Goal: Transaction & Acquisition: Subscribe to service/newsletter

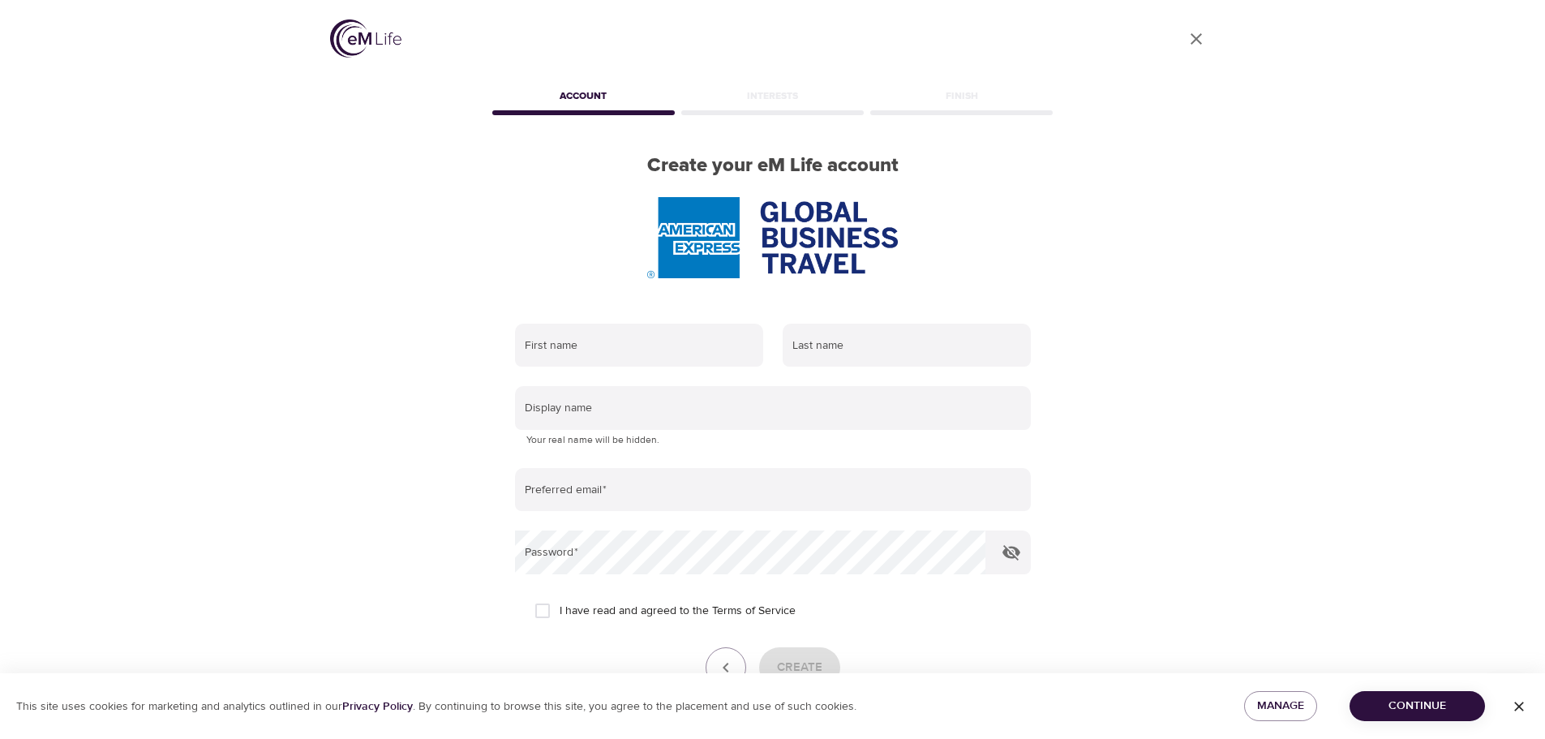
click at [618, 251] on div at bounding box center [773, 237] width 568 height 81
click at [615, 329] on input "text" at bounding box center [639, 346] width 248 height 44
type input "Kitty"
drag, startPoint x: 782, startPoint y: 353, endPoint x: 802, endPoint y: 353, distance: 20.3
click at [791, 353] on input "text" at bounding box center [906, 346] width 248 height 44
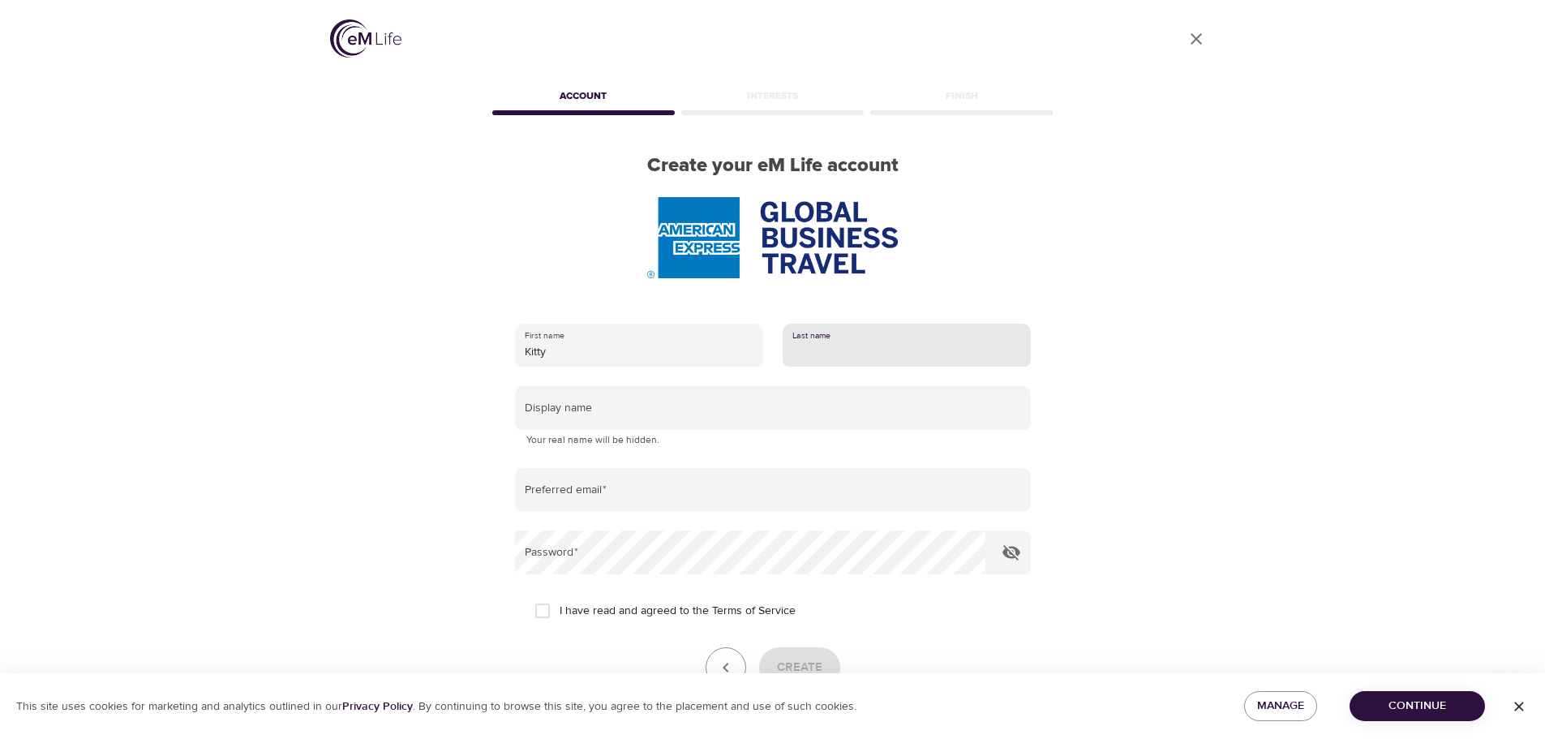
type input "galvin"
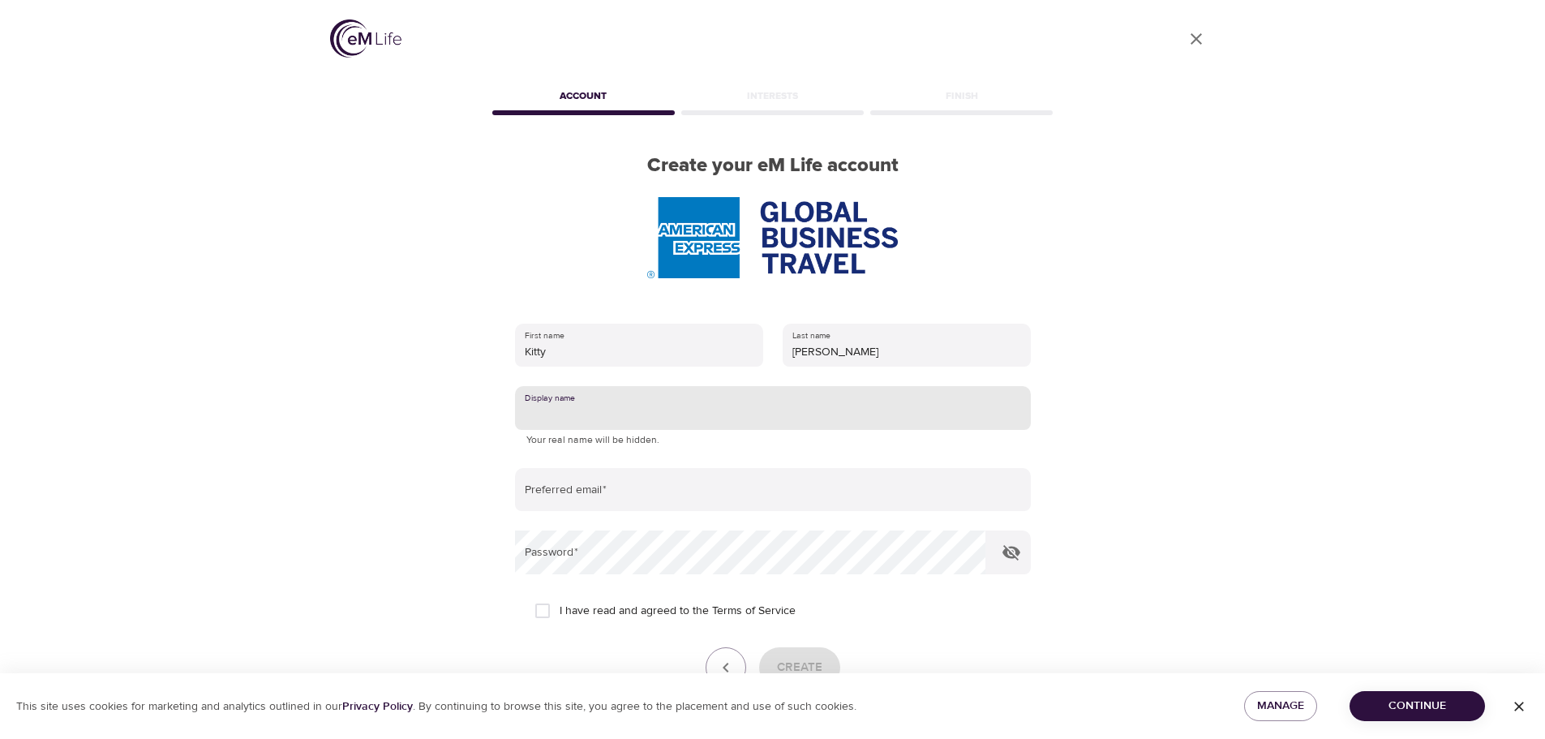
click at [591, 422] on input "text" at bounding box center [773, 408] width 516 height 44
type input "P"
type input "Kitty"
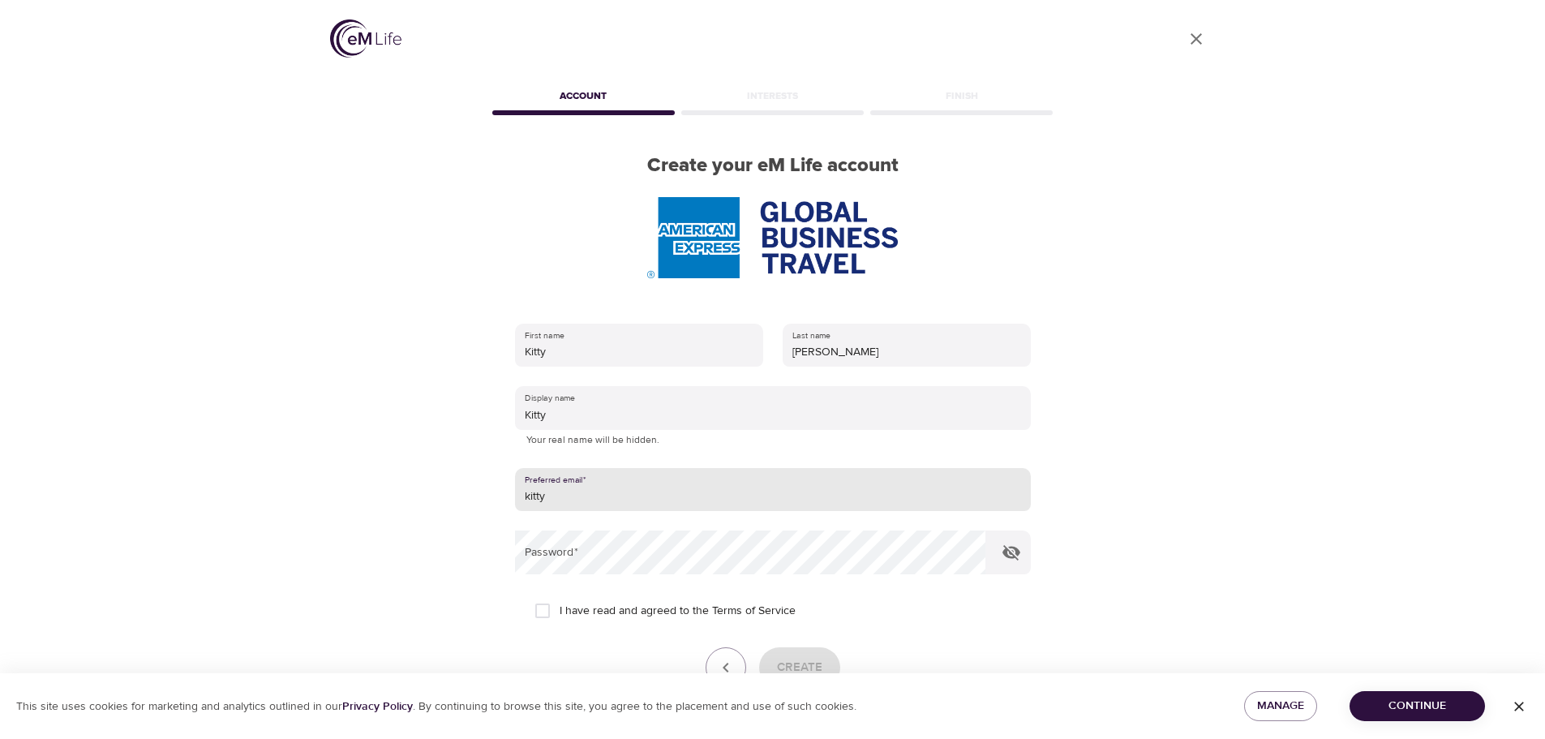
type input "kitty.galvin@amexgbt.com"
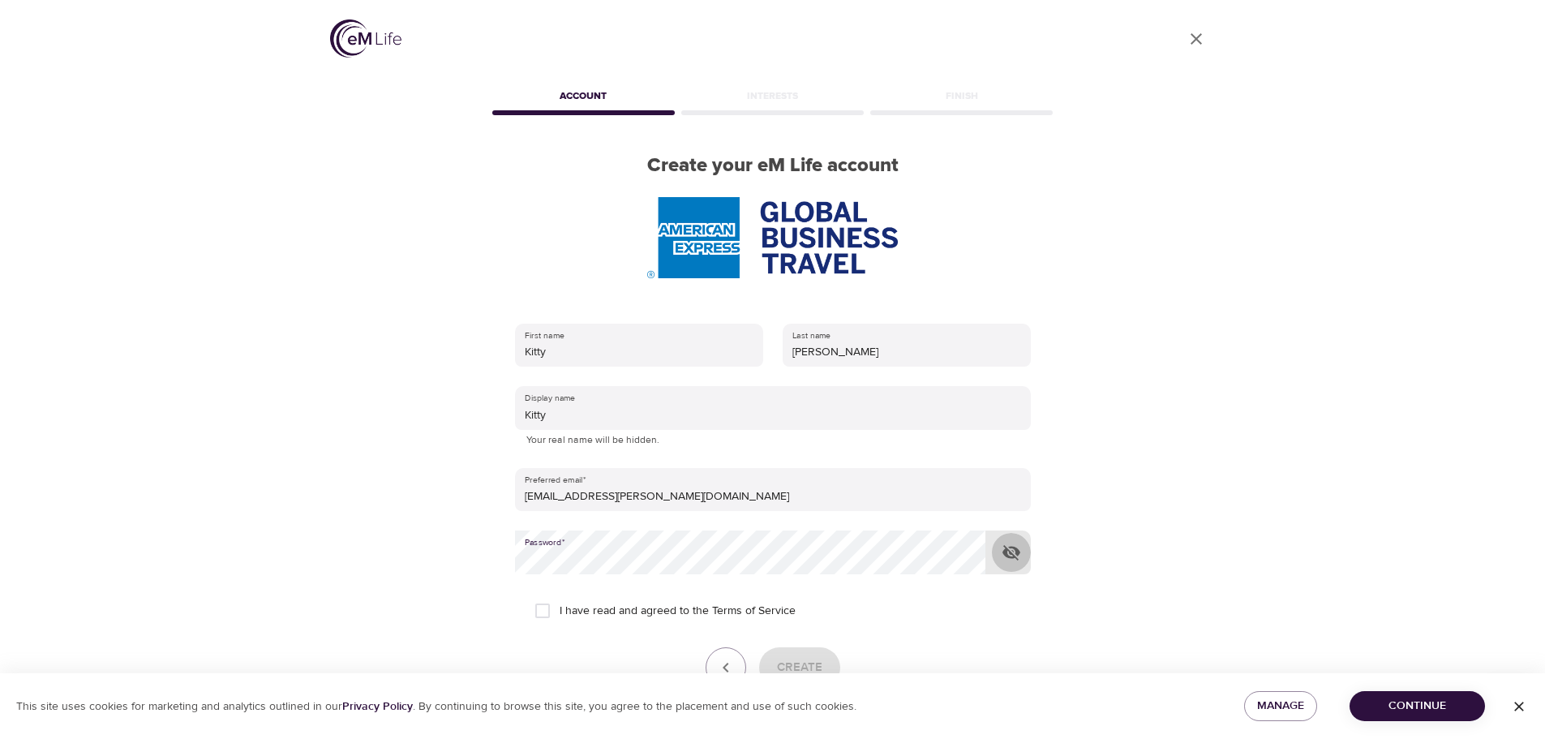
click at [1009, 552] on icon "button" at bounding box center [1011, 552] width 18 height 15
click at [537, 611] on input "I have read and agreed to the Terms of Service" at bounding box center [542, 610] width 34 height 34
checkbox input "true"
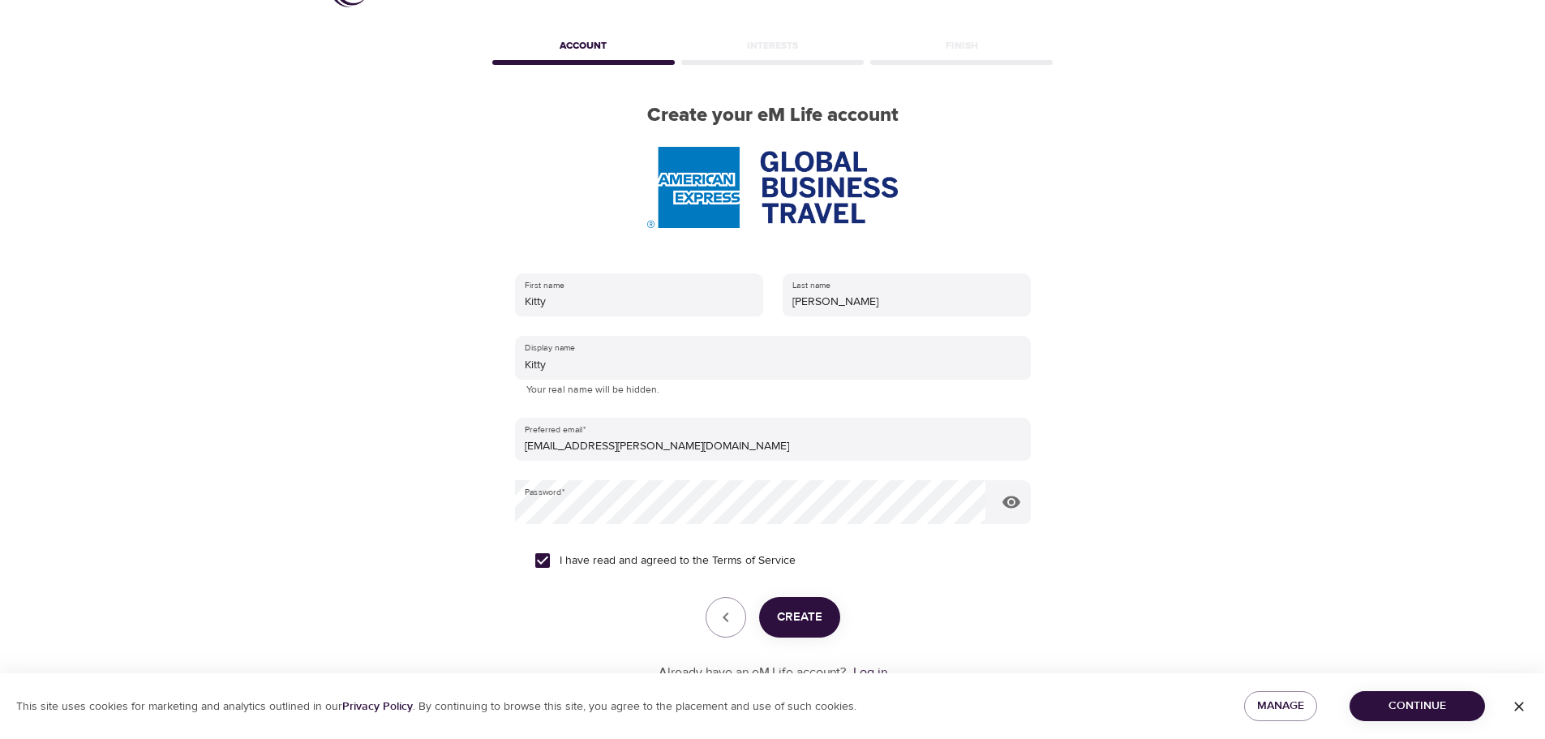
scroll to position [103, 0]
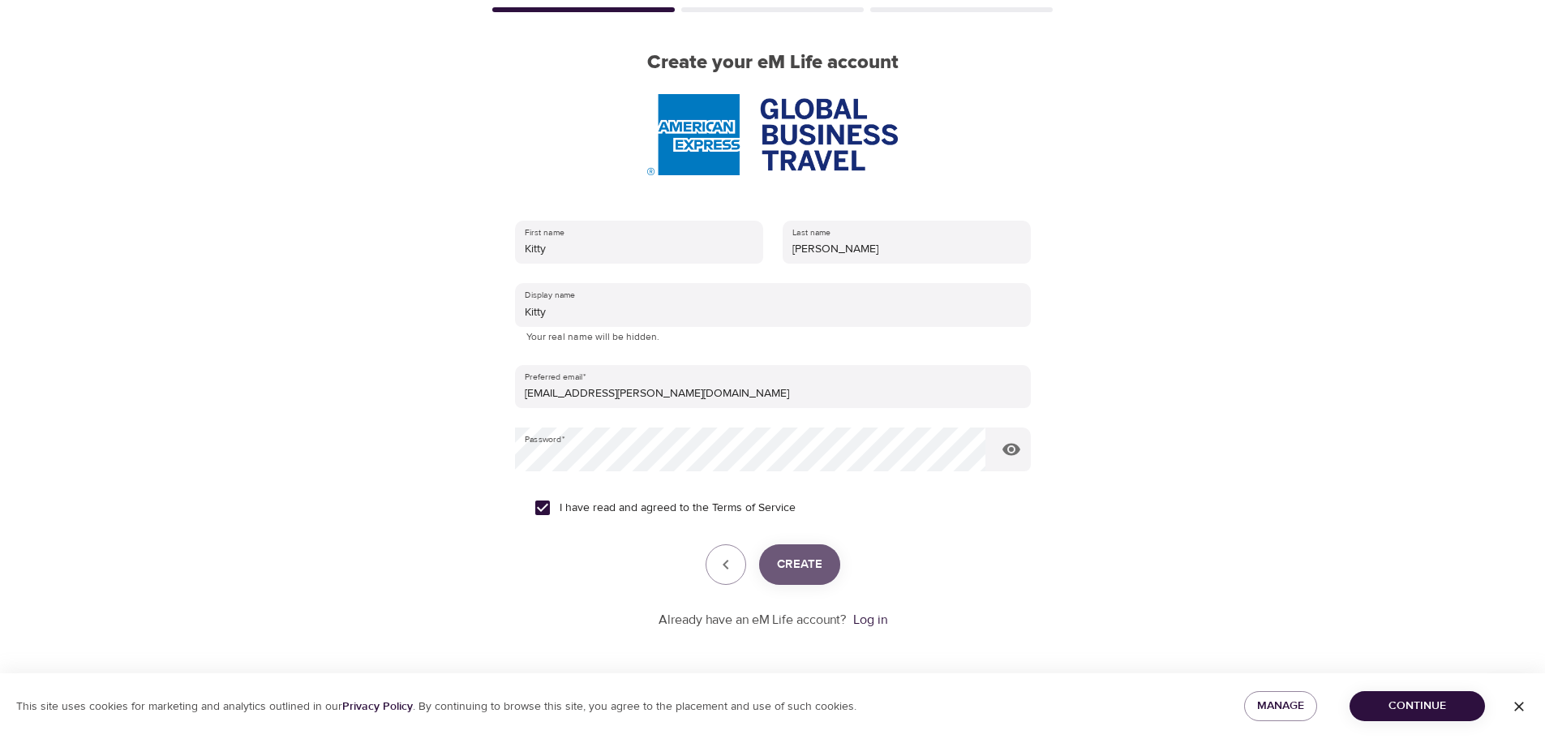
click at [820, 560] on span "Create" at bounding box center [799, 564] width 45 height 21
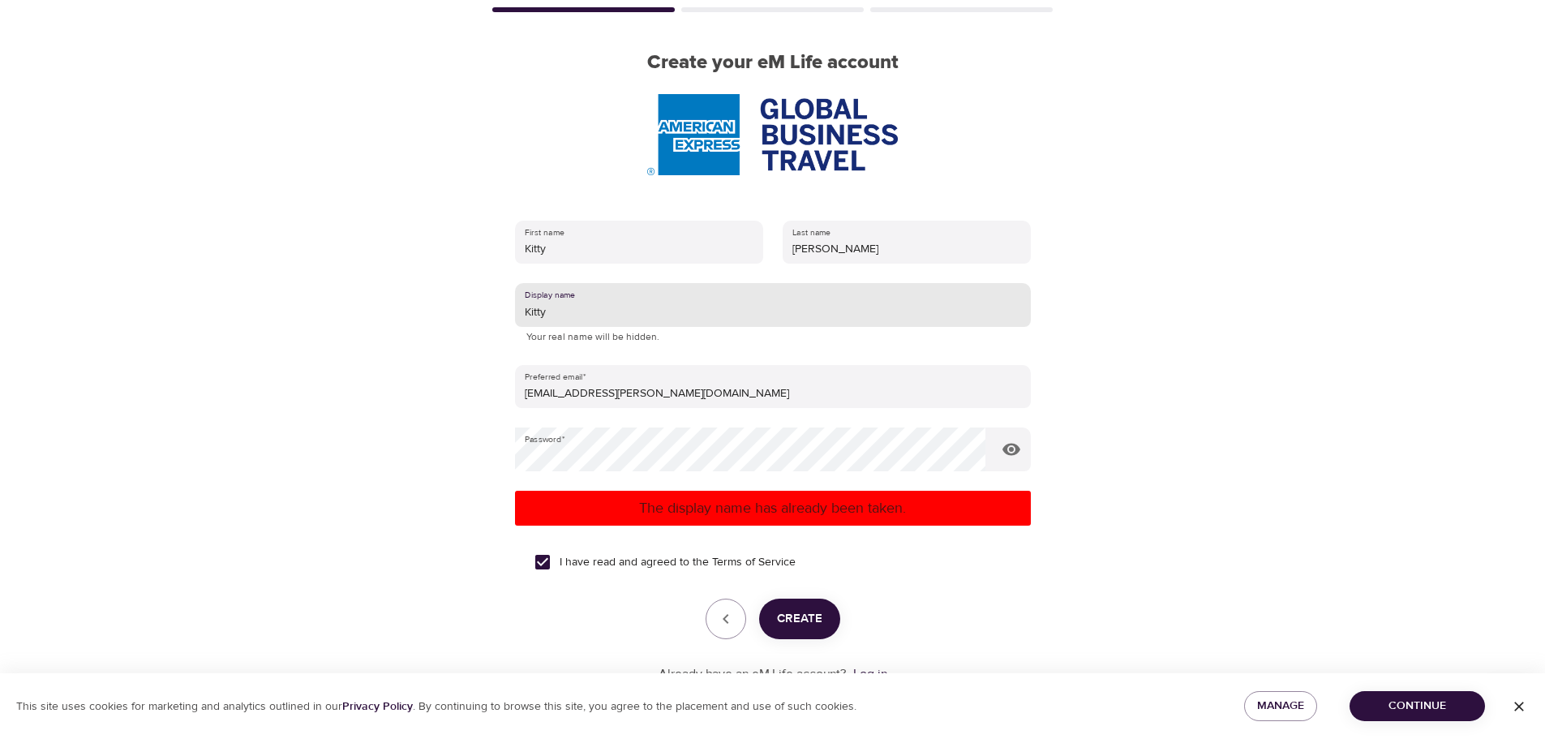
drag, startPoint x: 568, startPoint y: 320, endPoint x: 509, endPoint y: 320, distance: 59.2
click at [509, 320] on div "First name Kitty Last name galvin Display name Kitty Your real name will be hid…" at bounding box center [773, 452] width 568 height 515
click at [792, 619] on span "Create" at bounding box center [799, 618] width 45 height 21
click at [571, 316] on input "Paws" at bounding box center [773, 305] width 516 height 44
type input "Pawsnlitter"
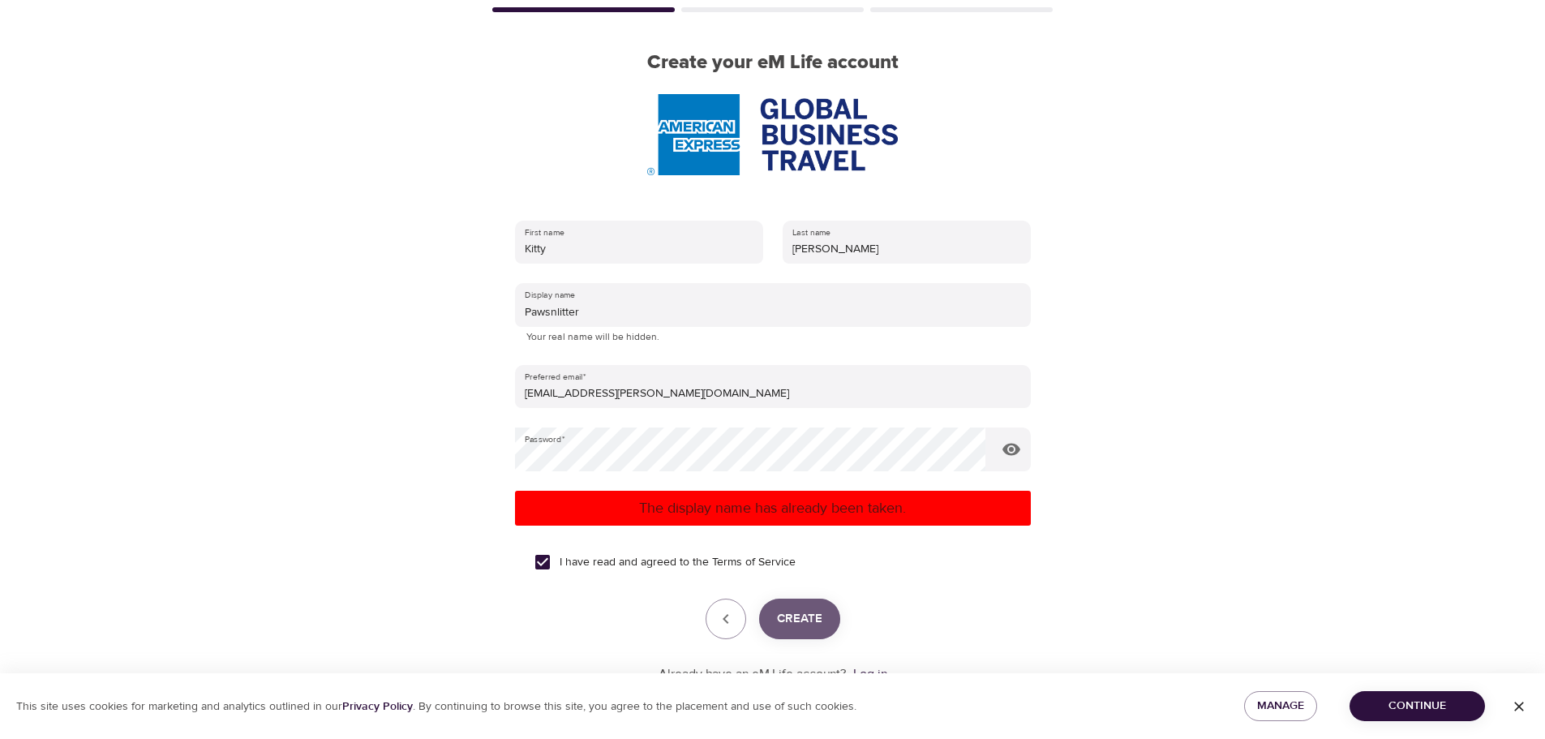
click at [802, 612] on span "Create" at bounding box center [799, 618] width 45 height 21
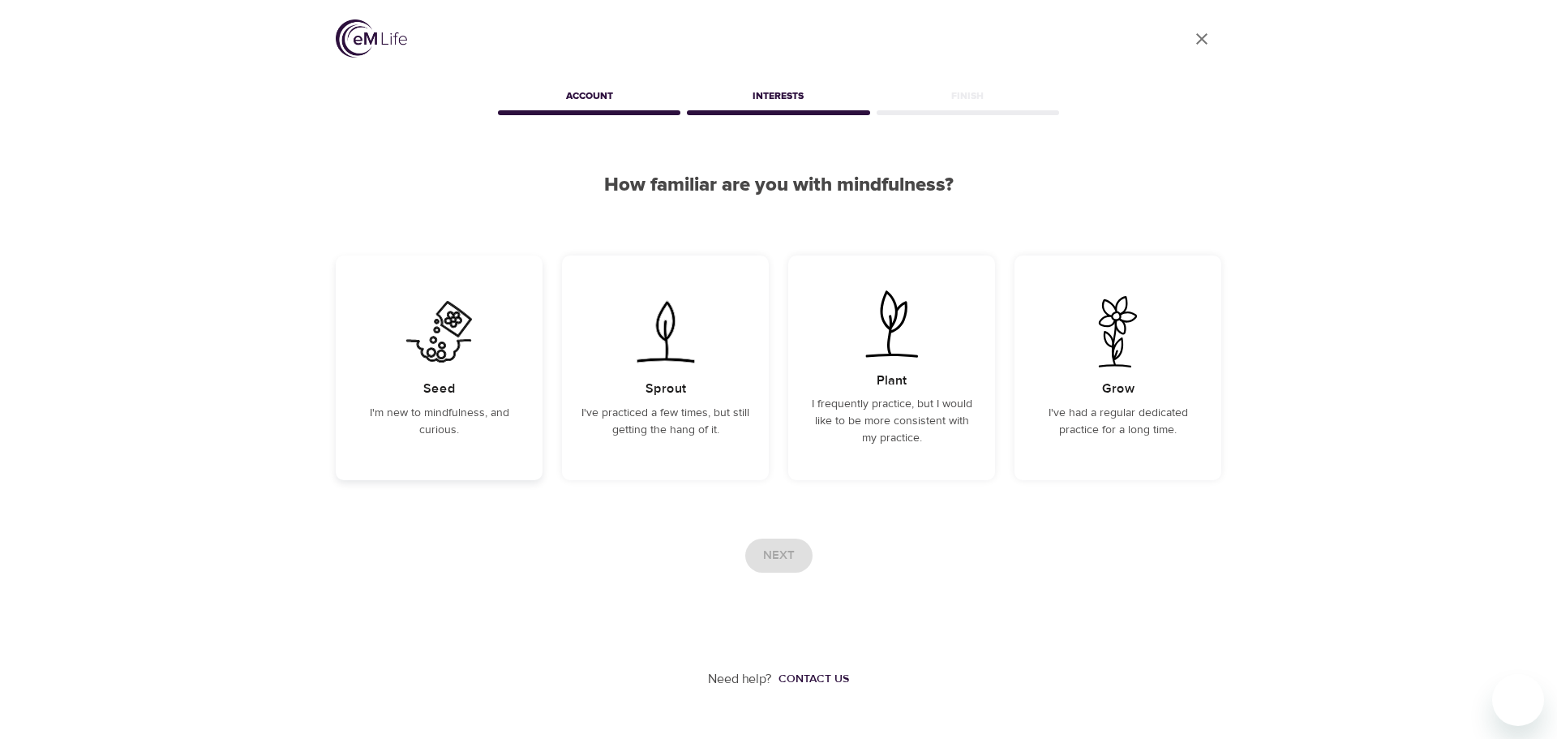
click at [448, 407] on p "I'm new to mindfulness, and curious." at bounding box center [439, 422] width 168 height 34
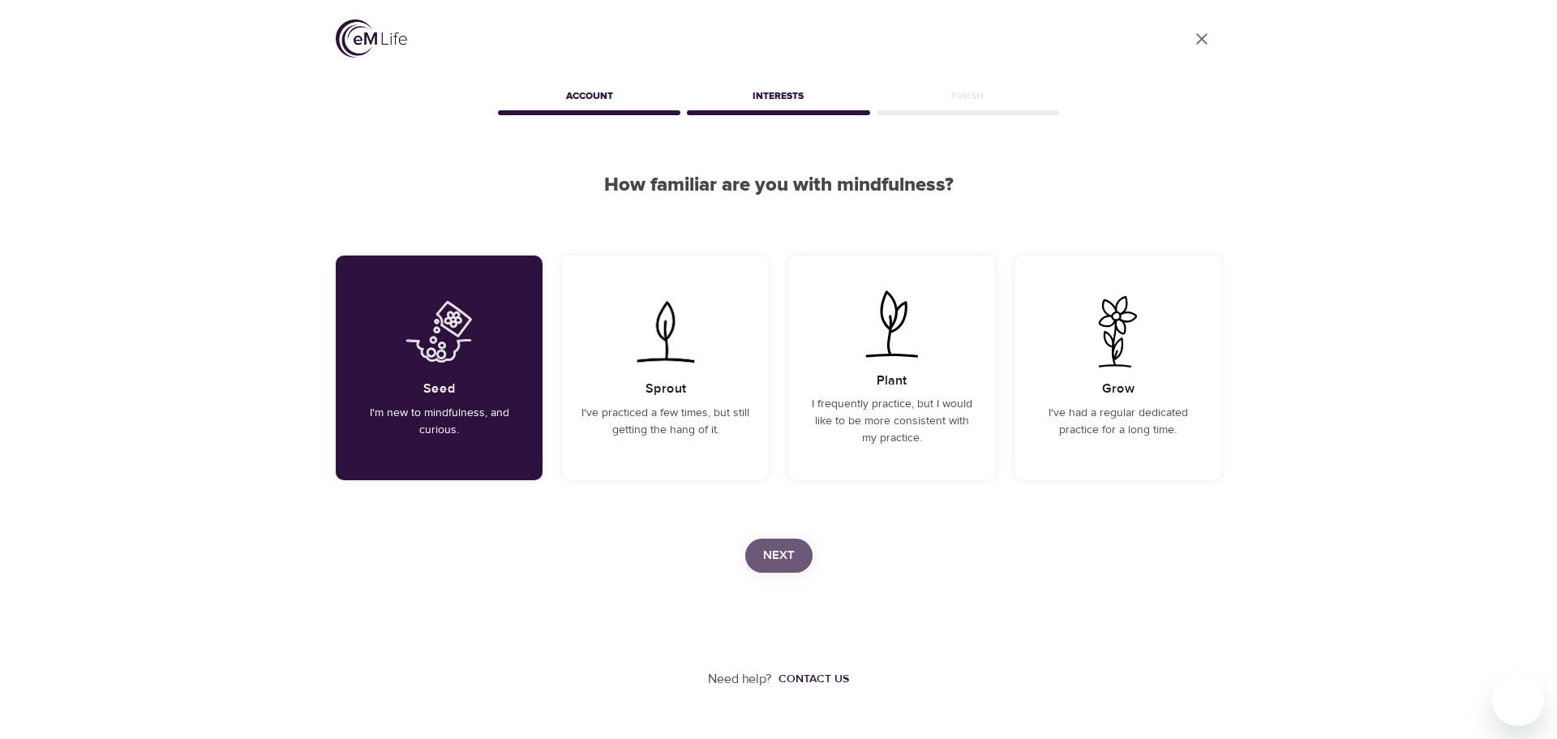
click at [777, 554] on span "Next" at bounding box center [779, 555] width 32 height 21
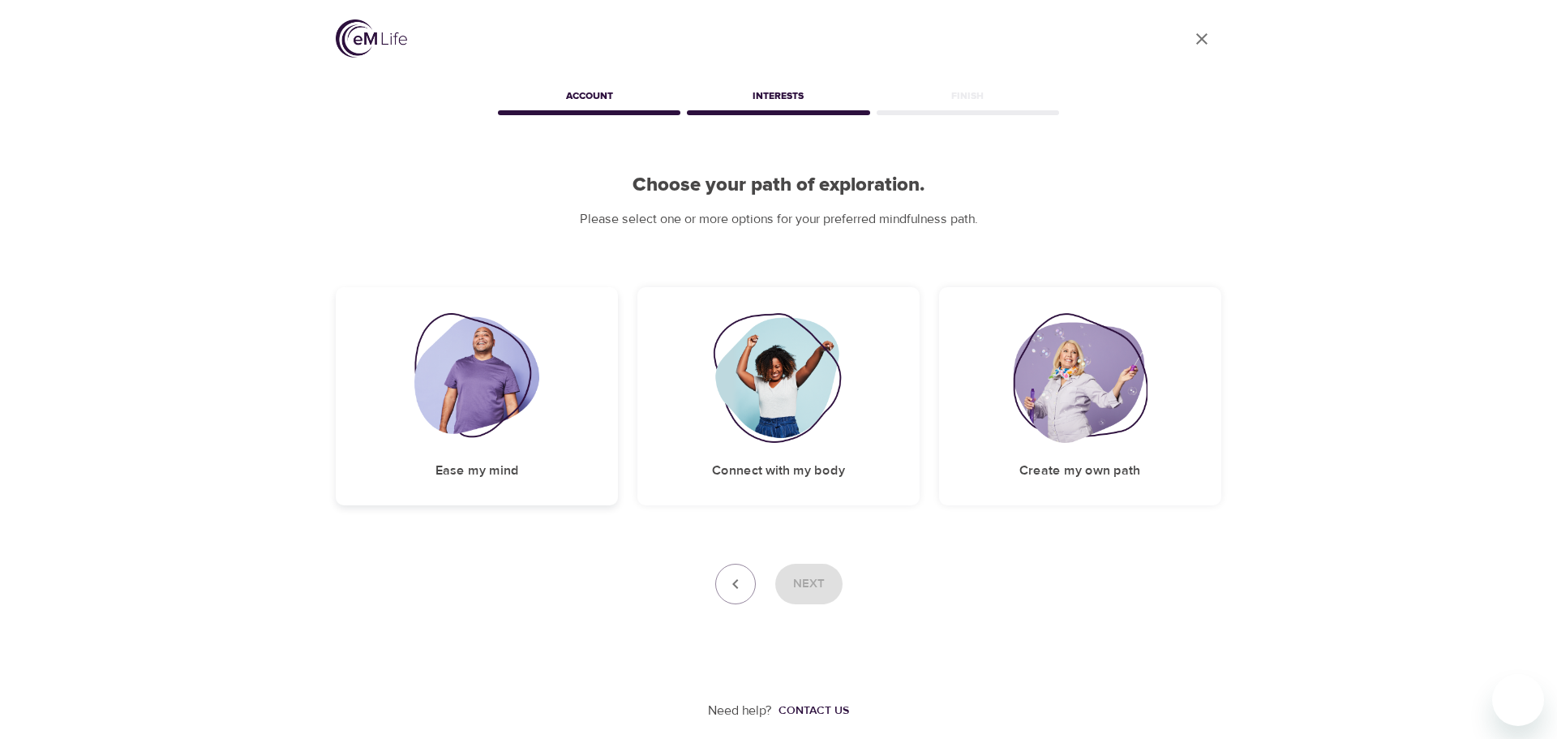
click at [443, 395] on img at bounding box center [477, 378] width 126 height 130
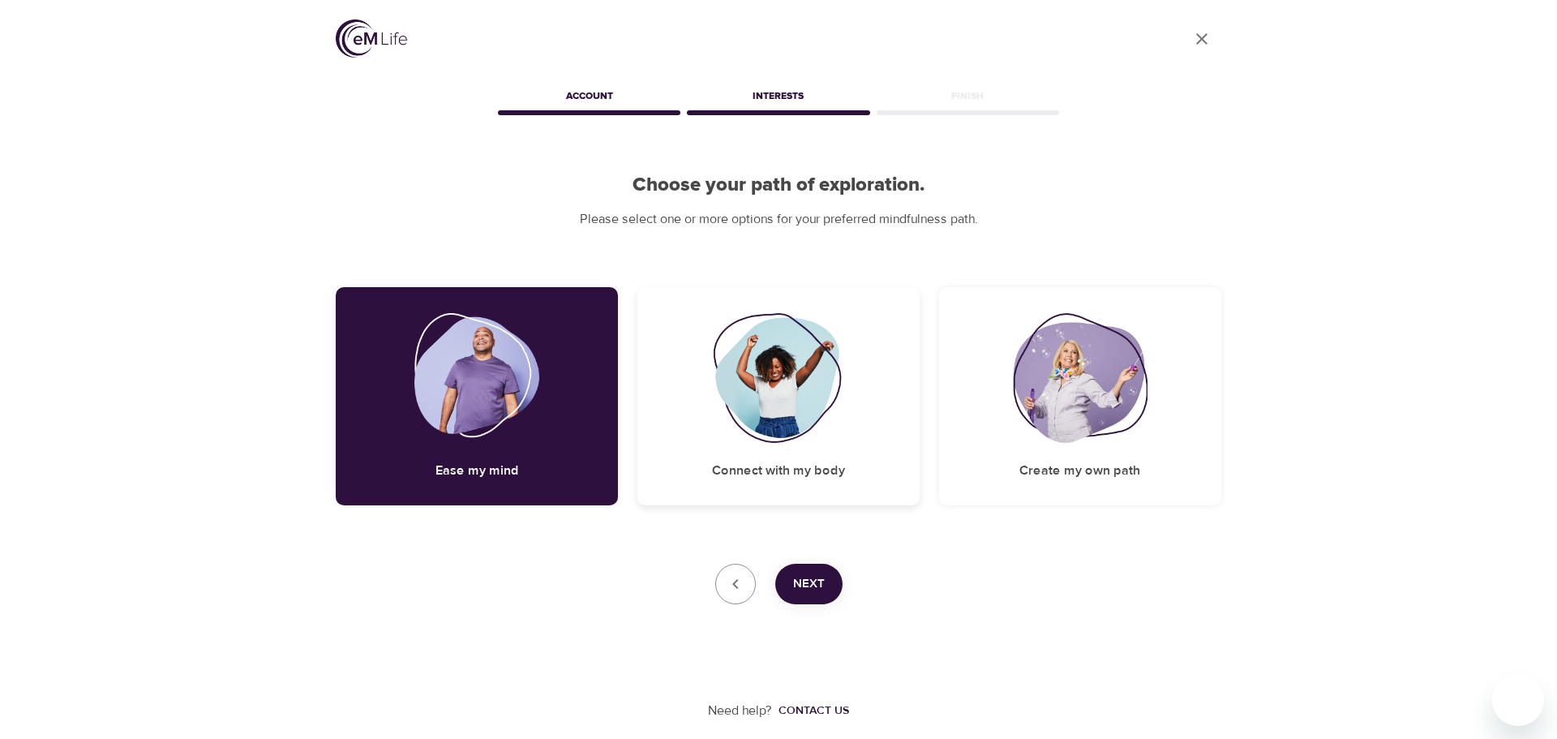
click at [770, 392] on img at bounding box center [778, 378] width 131 height 130
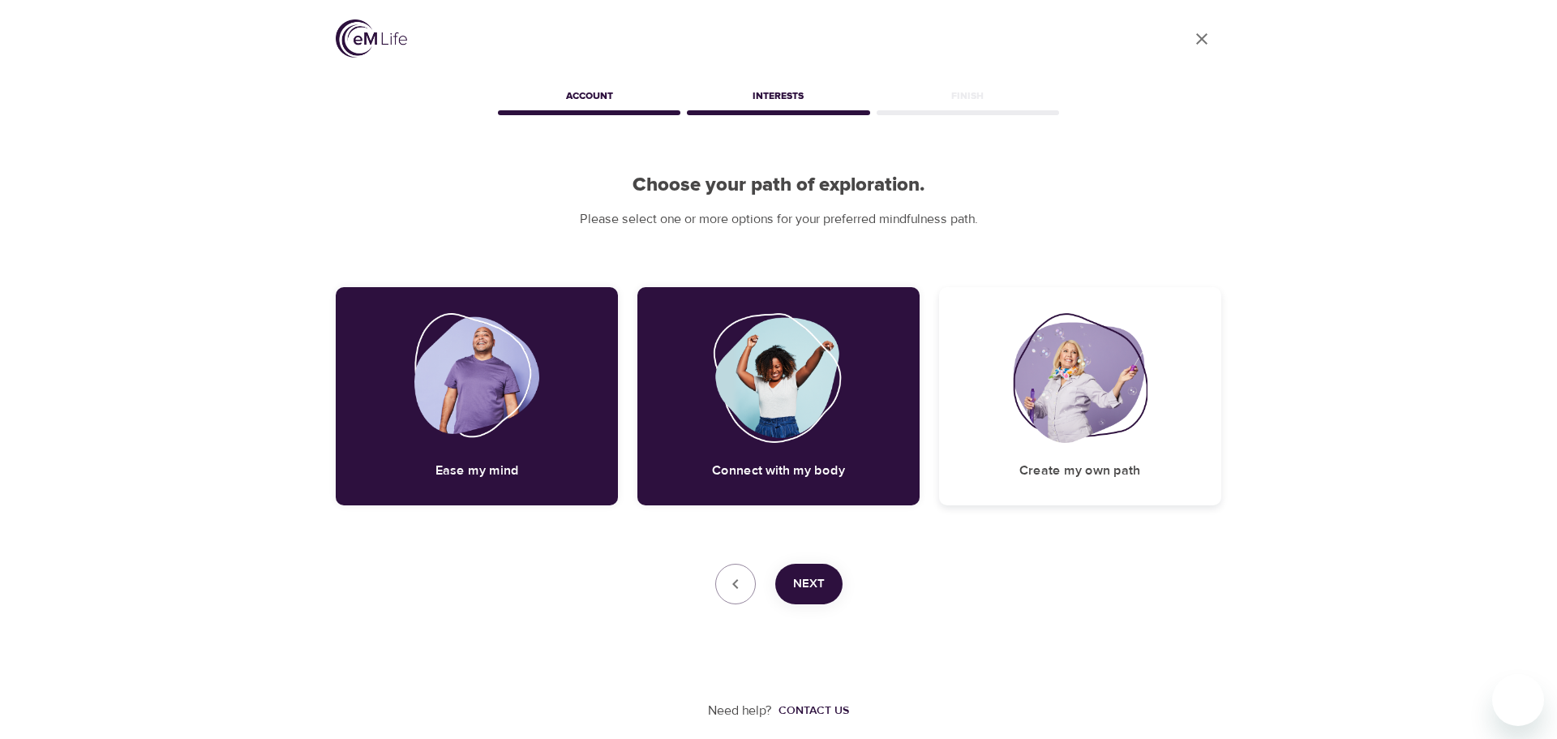
click at [1064, 391] on img at bounding box center [1080, 378] width 135 height 130
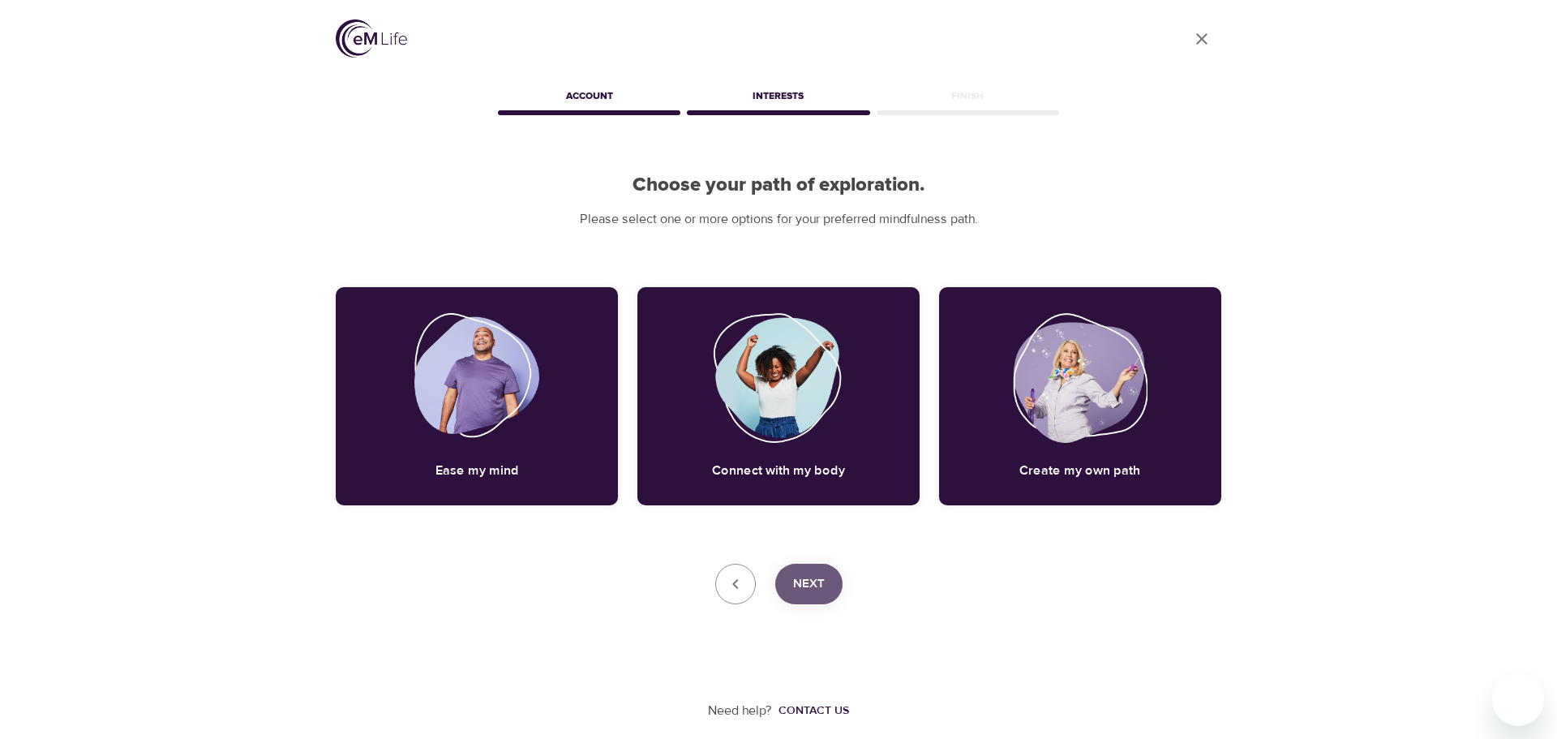
click at [825, 584] on button "Next" at bounding box center [808, 583] width 67 height 41
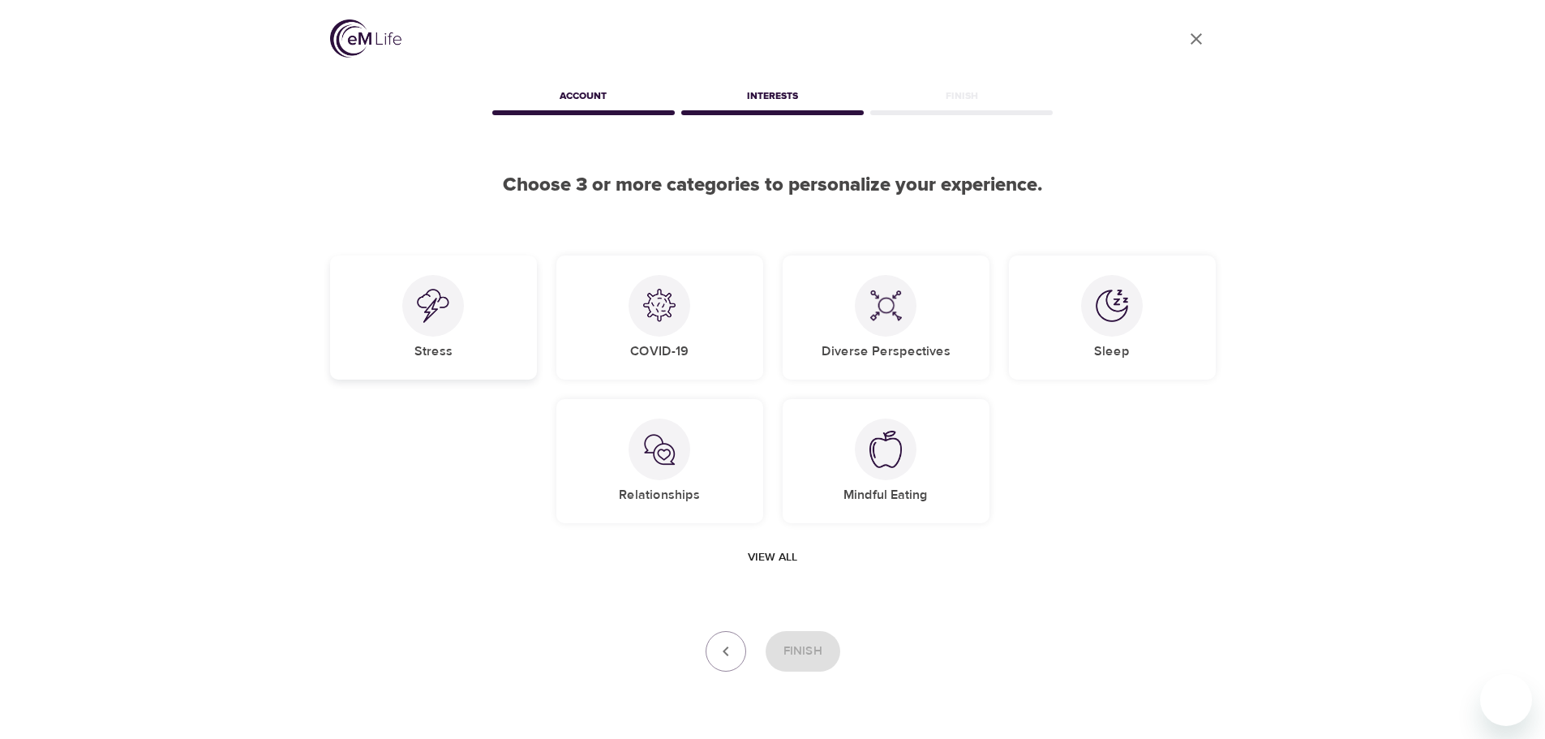
click at [434, 310] on img at bounding box center [433, 306] width 32 height 34
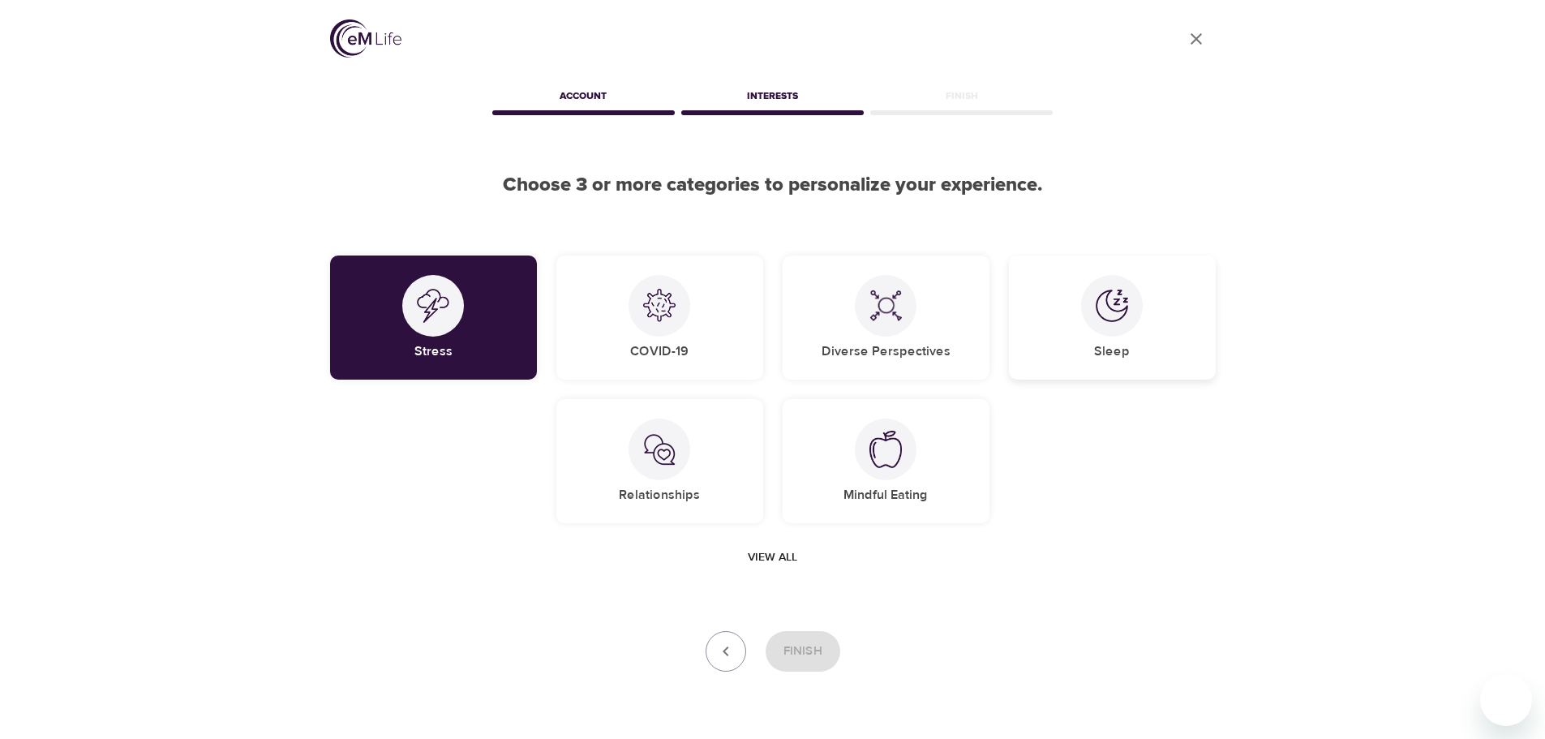
click at [1108, 320] on img at bounding box center [1111, 305] width 32 height 32
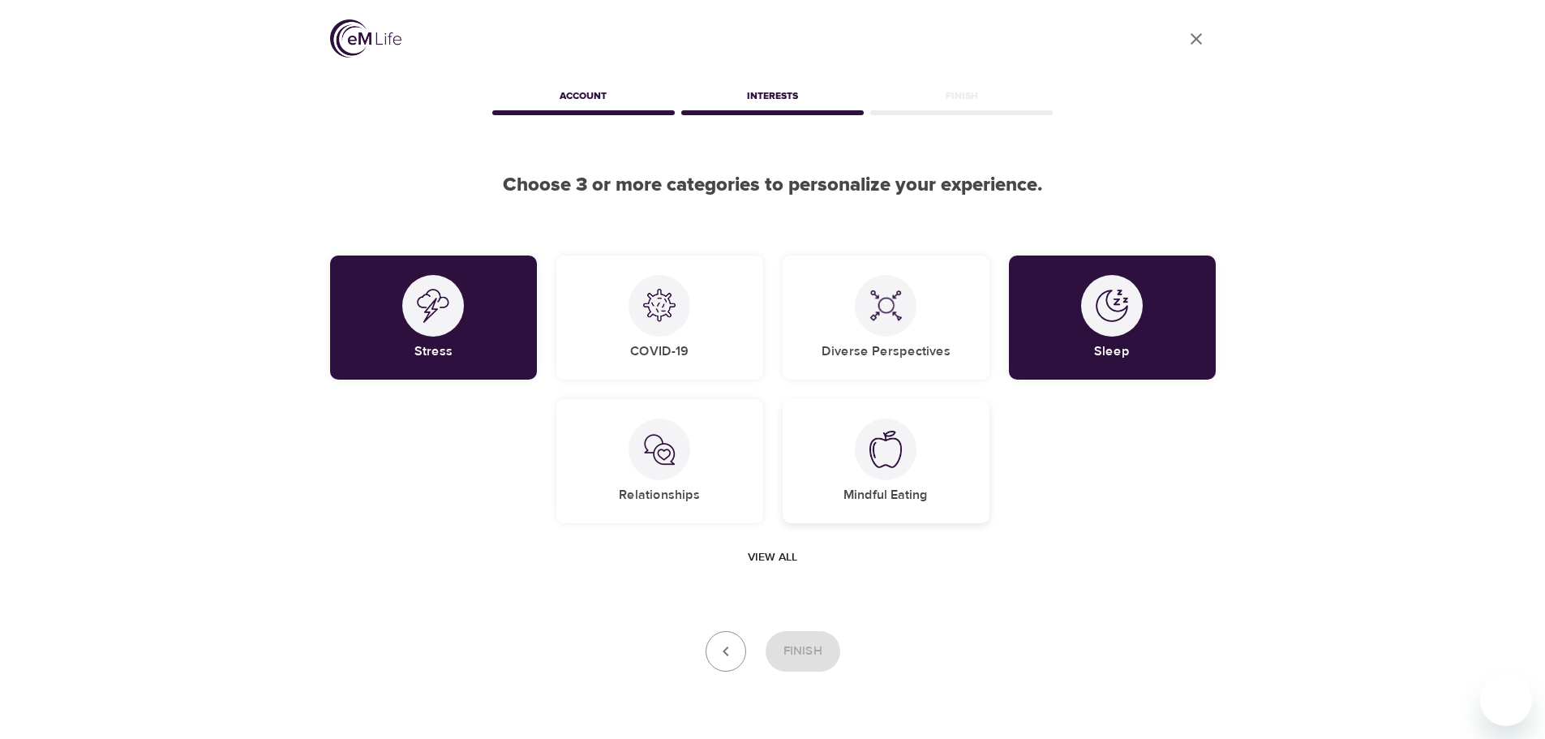
click at [885, 462] on img at bounding box center [885, 449] width 32 height 37
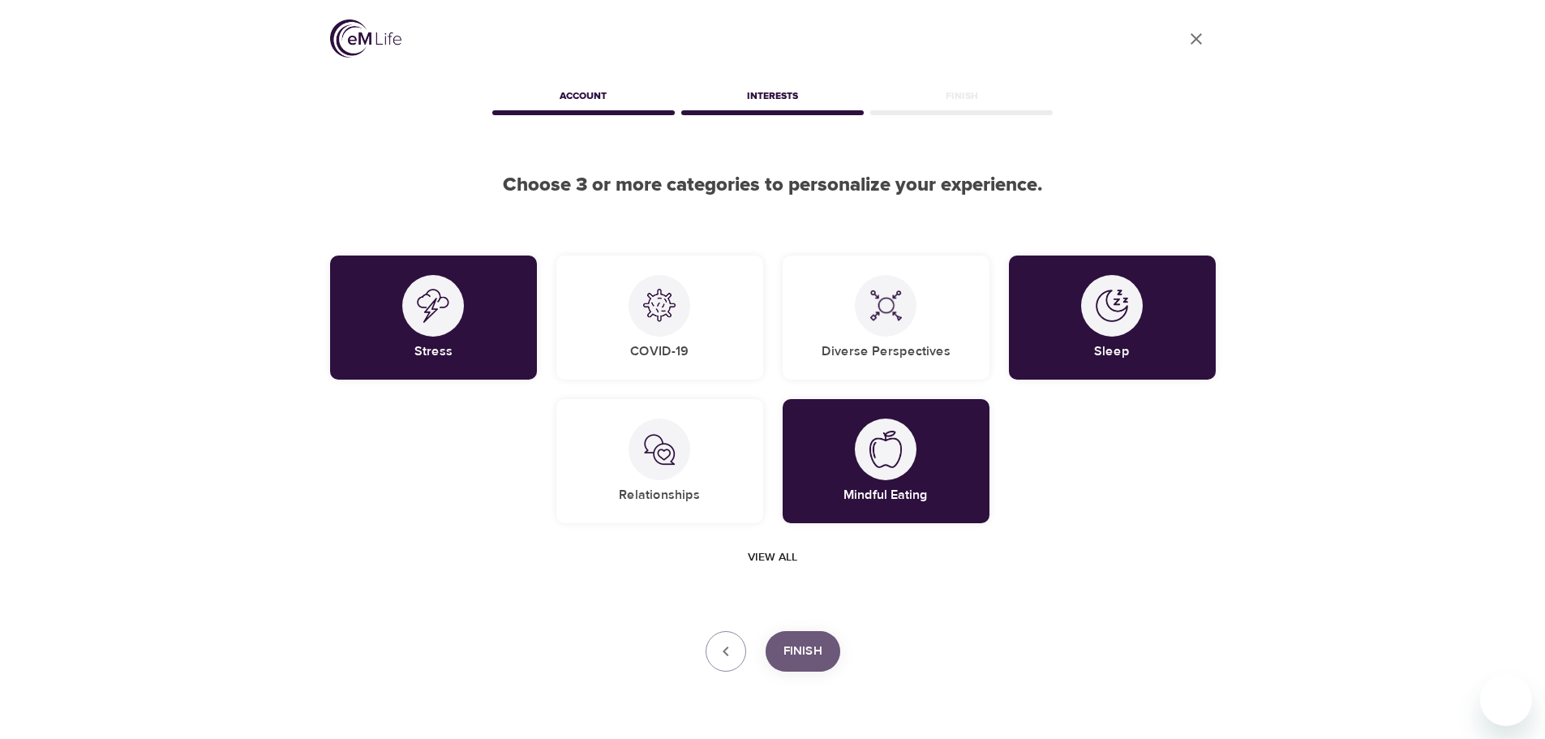
click at [798, 649] on span "Finish" at bounding box center [802, 651] width 39 height 21
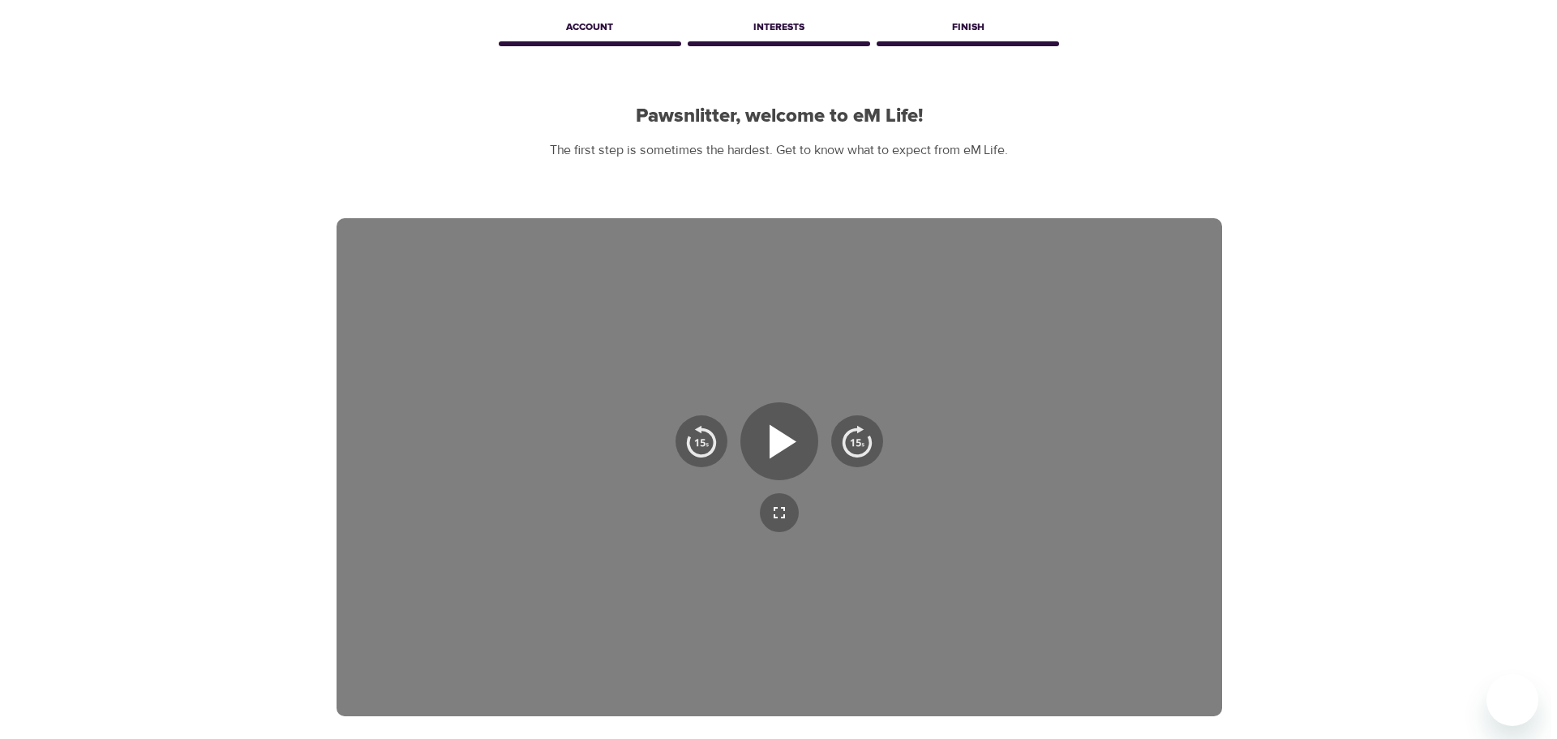
scroll to position [243, 0]
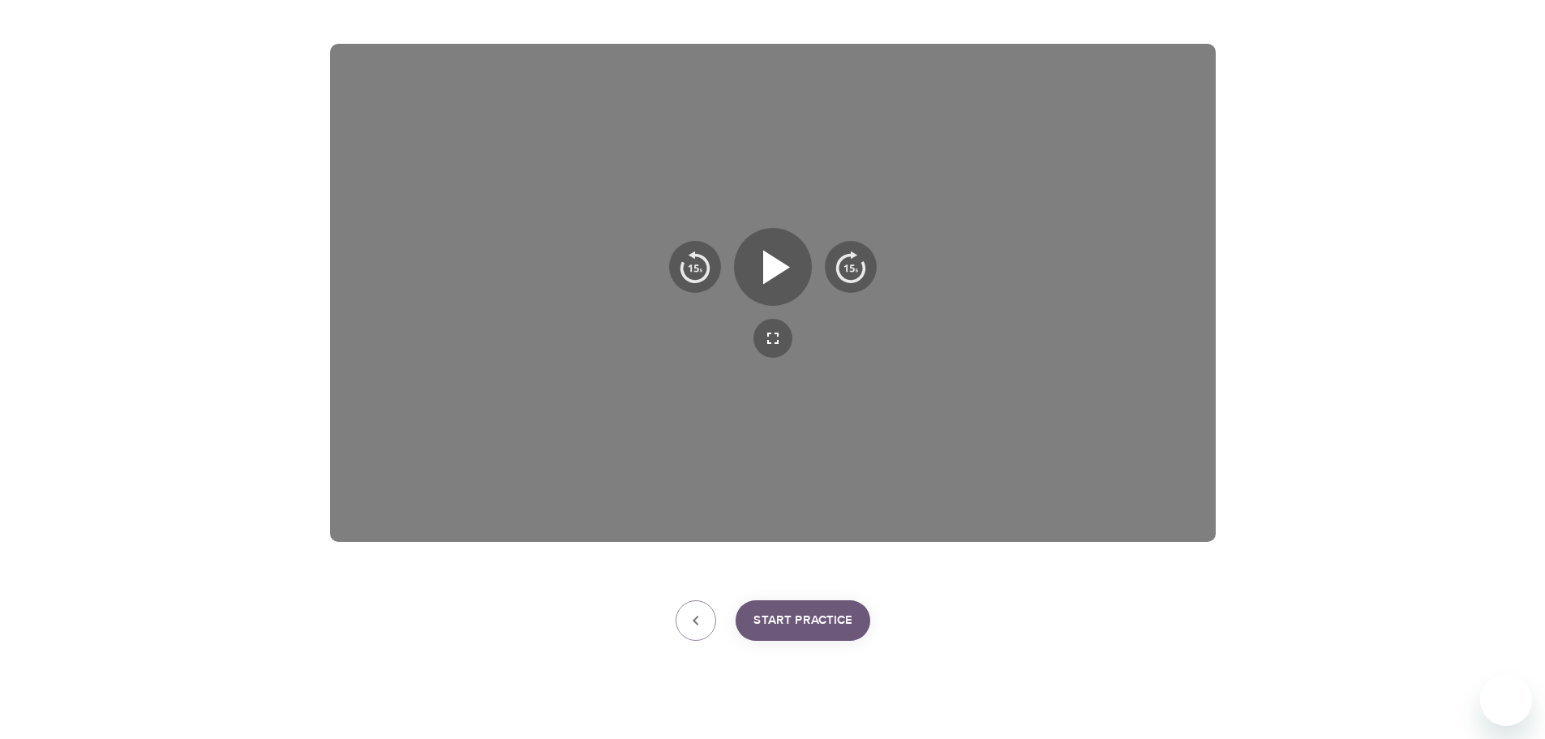
click at [791, 627] on span "Start Practice" at bounding box center [802, 620] width 99 height 21
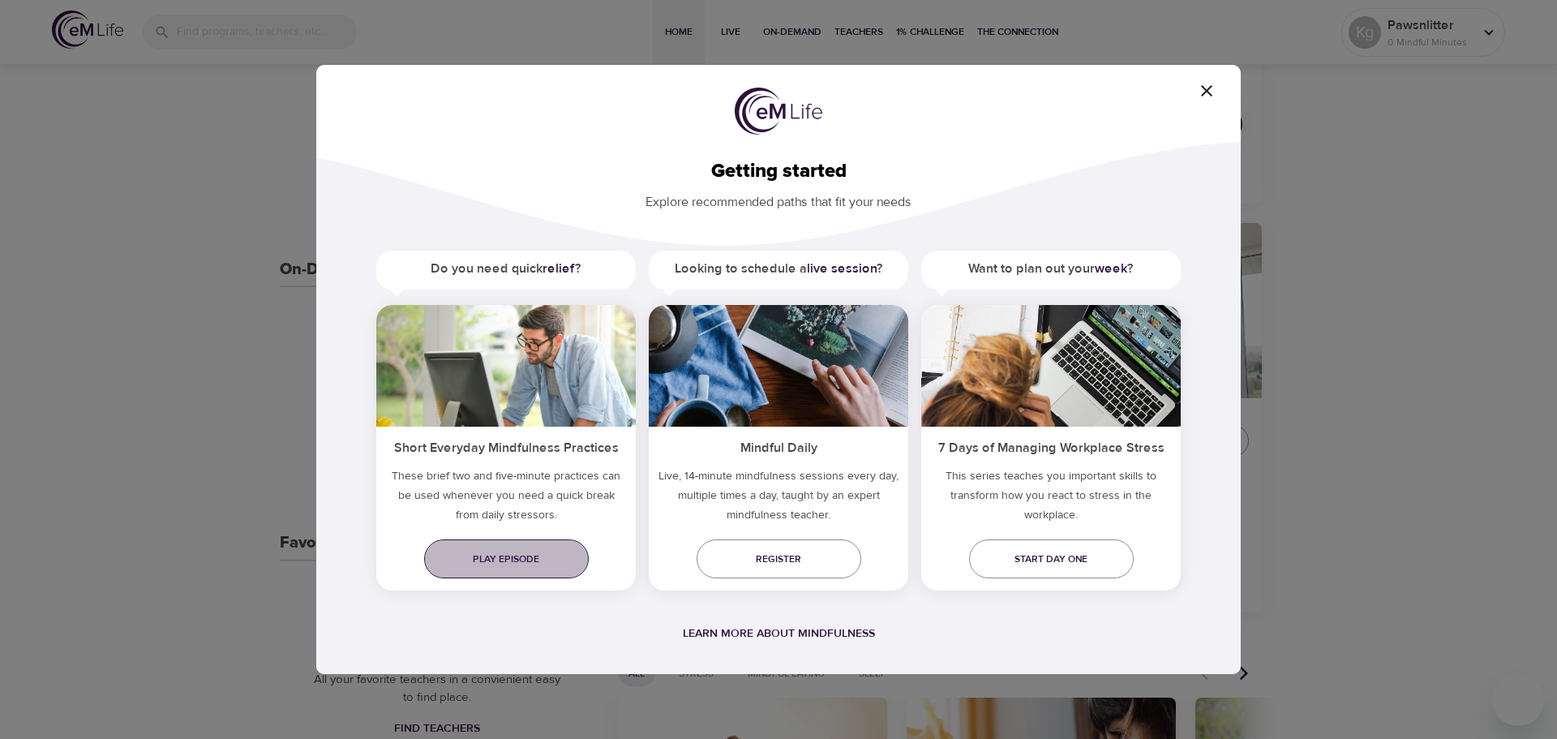
click at [512, 570] on link "Play episode" at bounding box center [506, 558] width 165 height 39
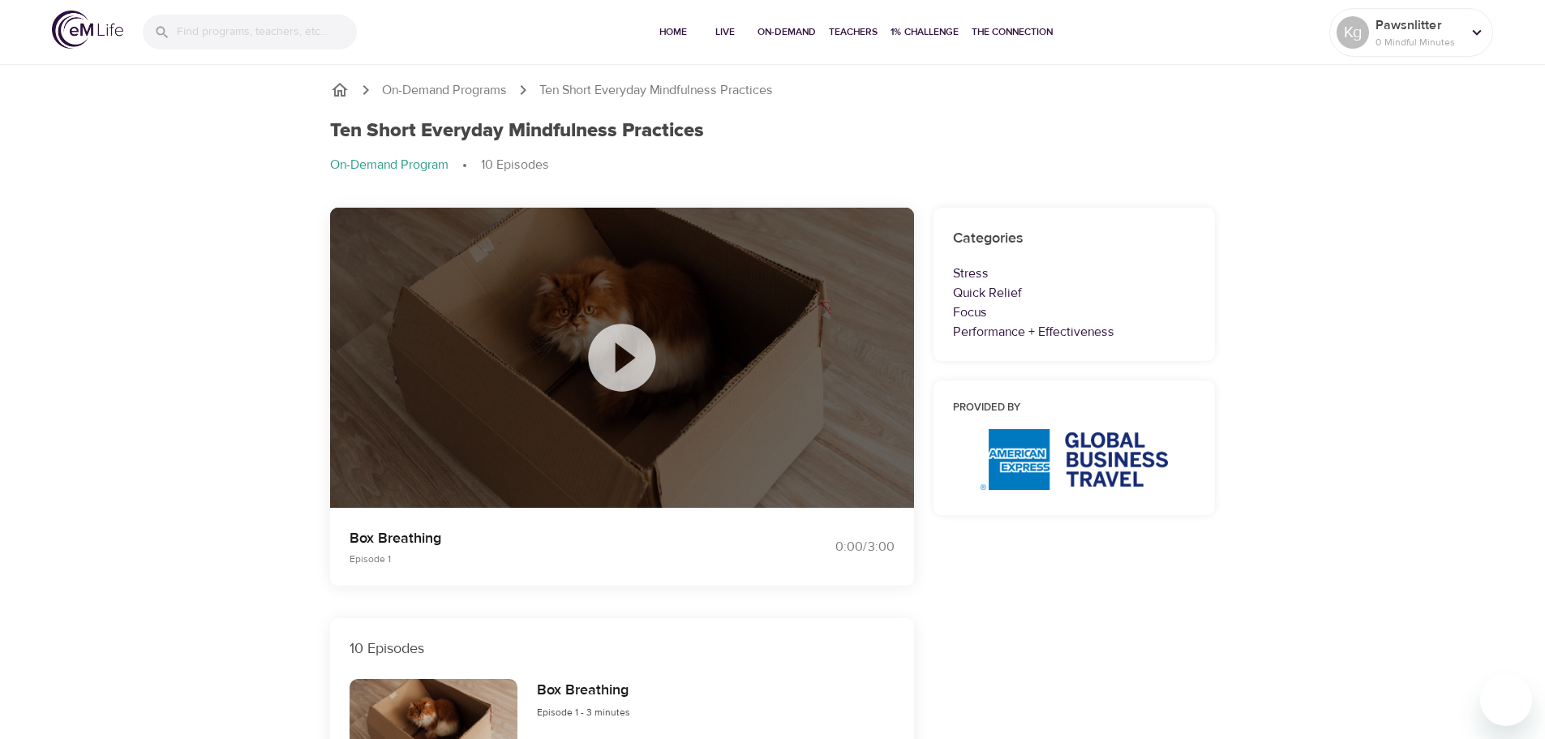
click at [645, 364] on icon at bounding box center [621, 357] width 67 height 67
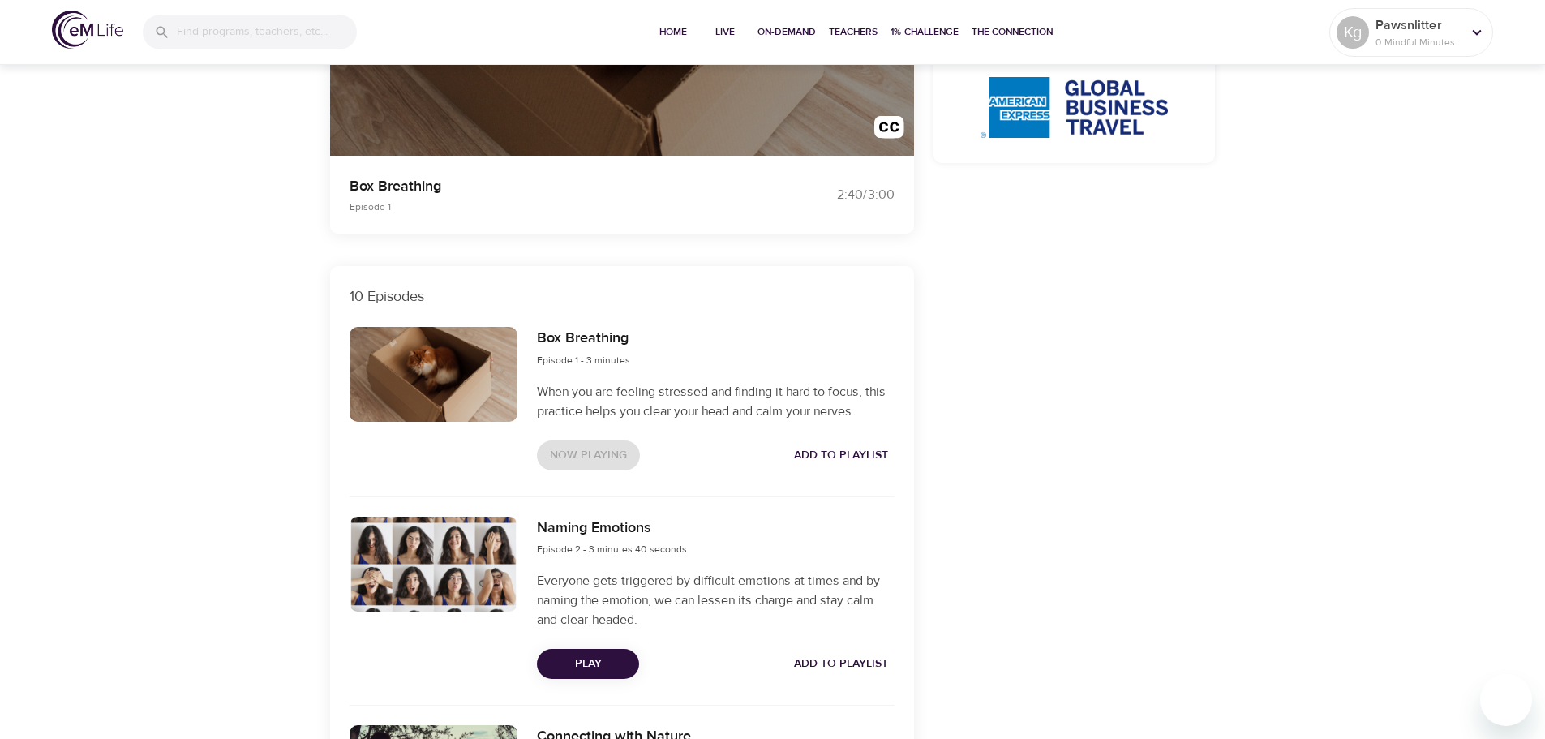
scroll to position [405, 0]
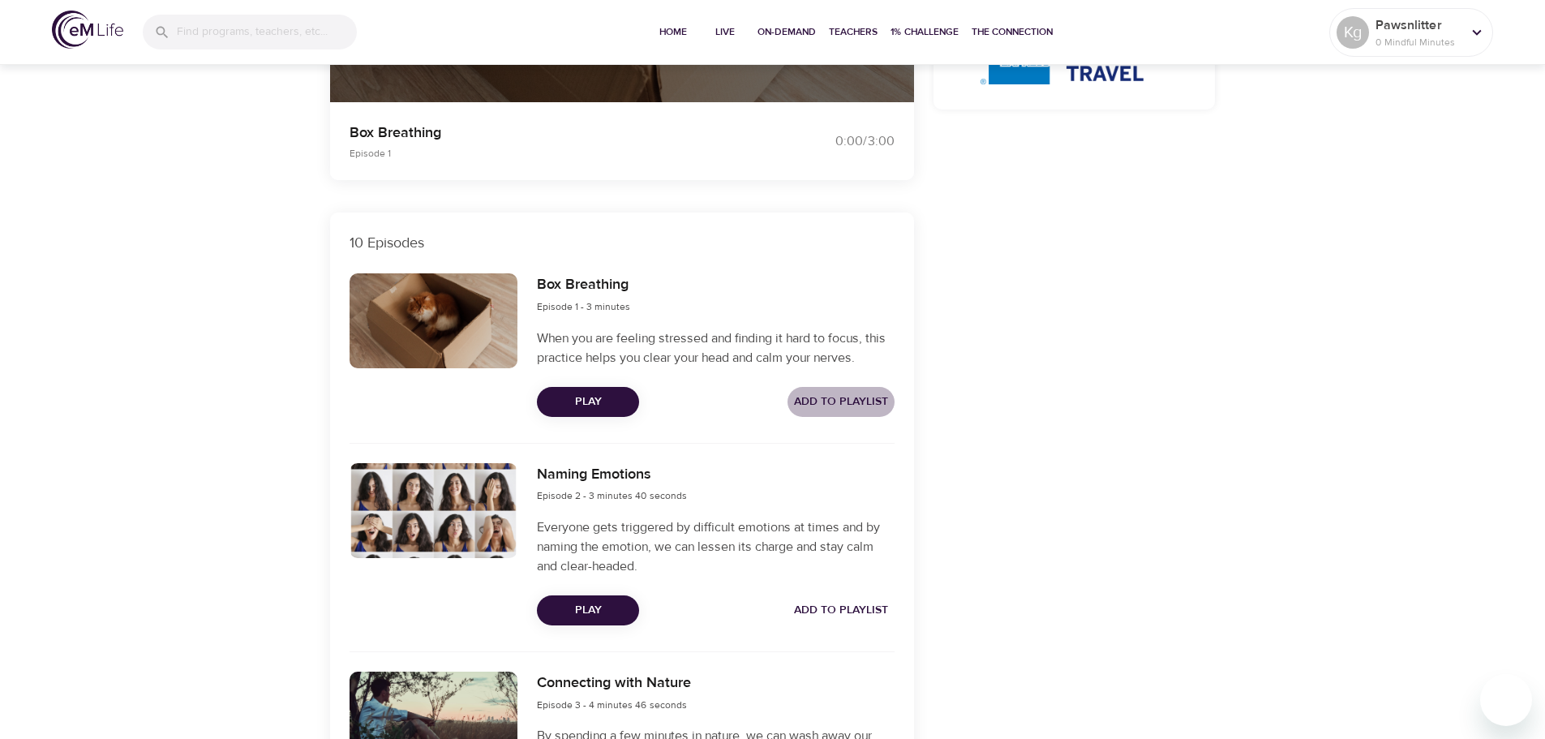
click at [823, 400] on span "Add to Playlist" at bounding box center [841, 402] width 94 height 20
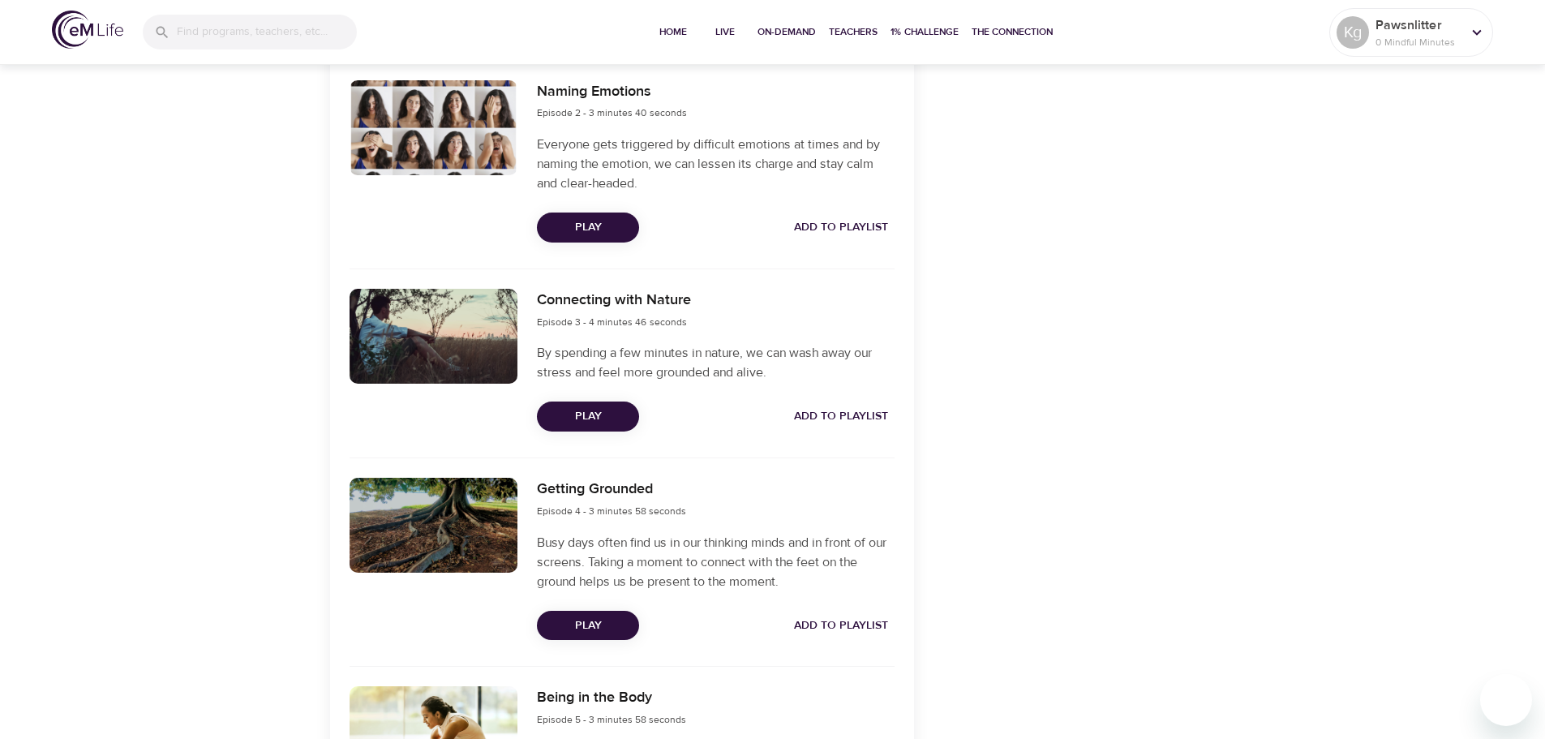
scroll to position [811, 0]
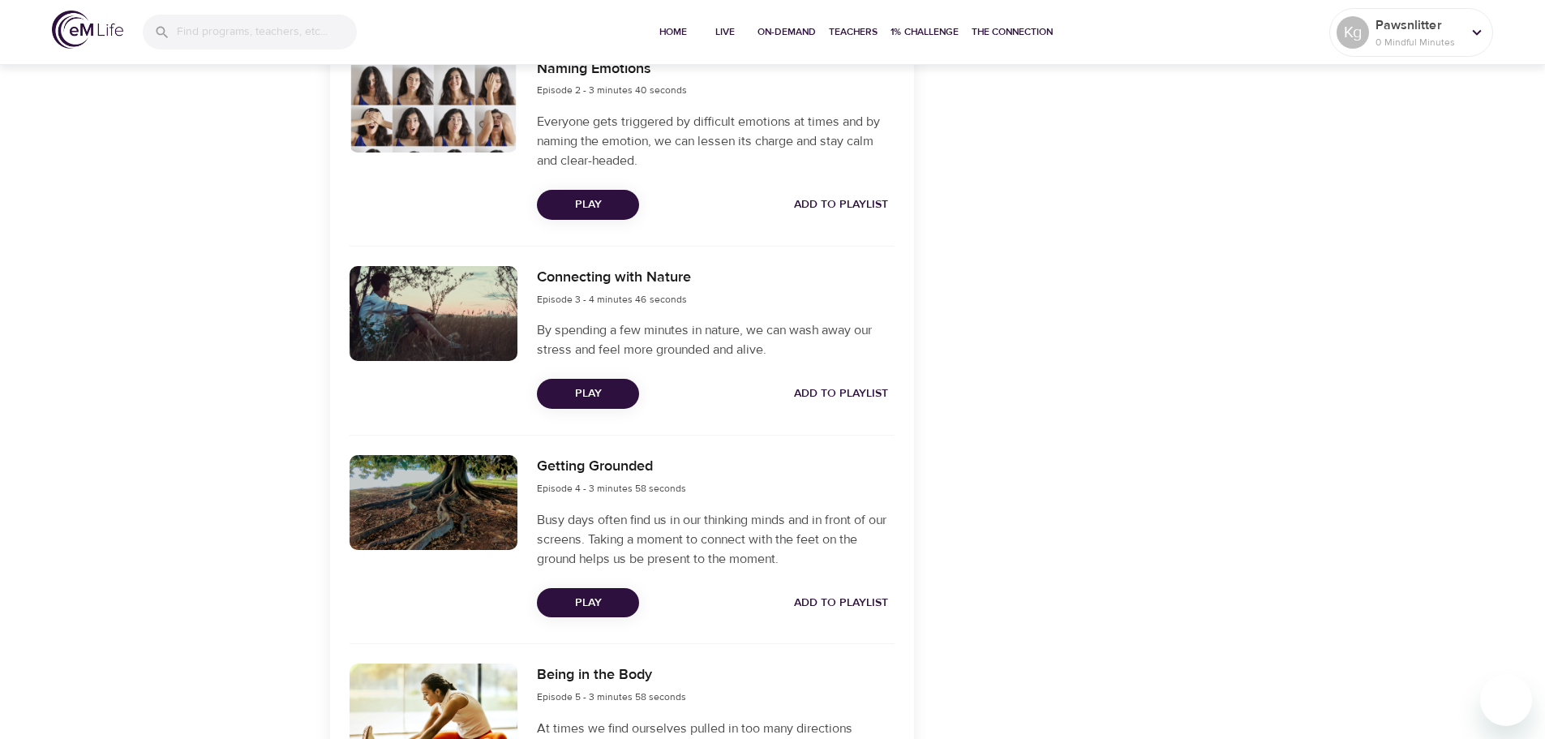
click at [582, 401] on span "Play" at bounding box center [588, 393] width 76 height 20
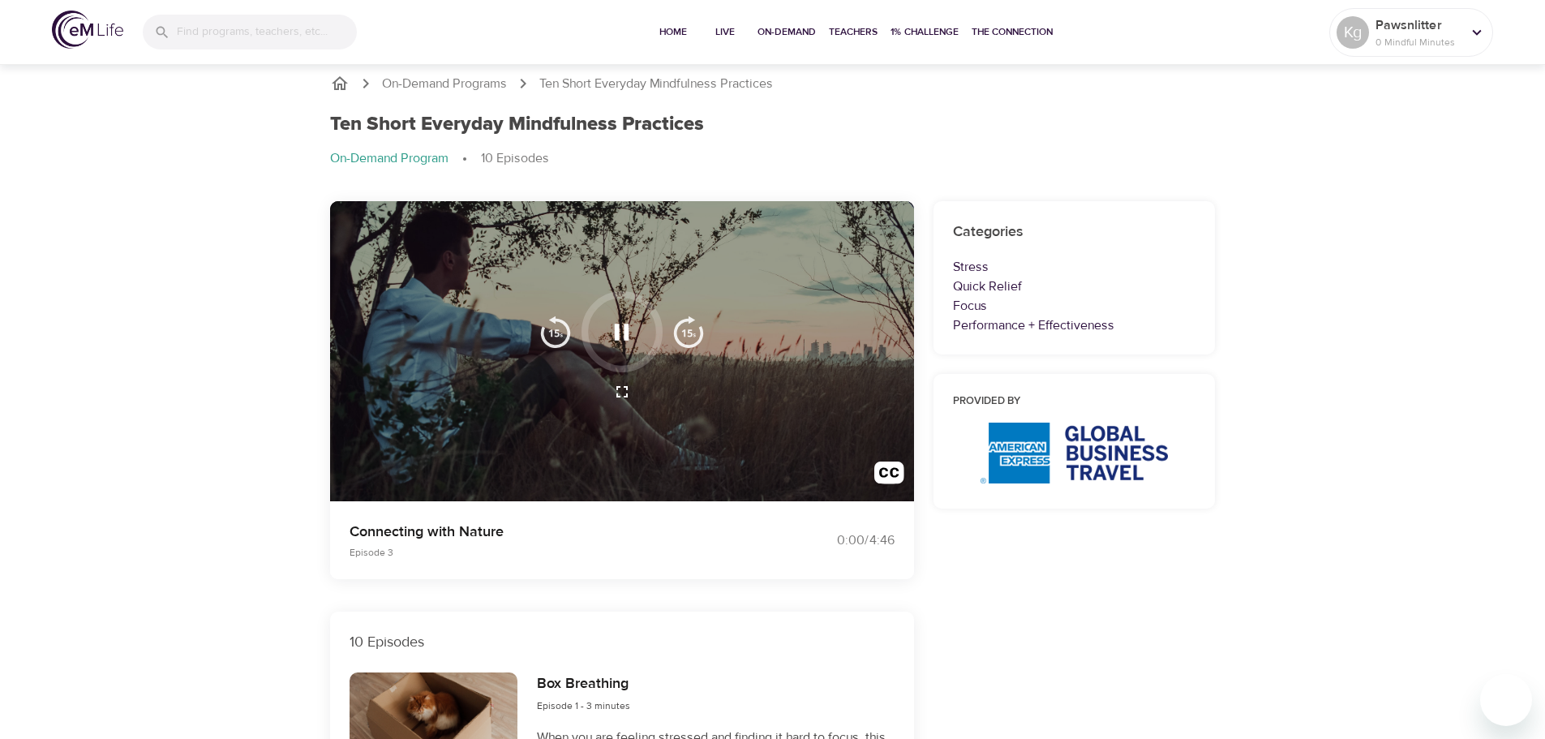
scroll to position [0, 0]
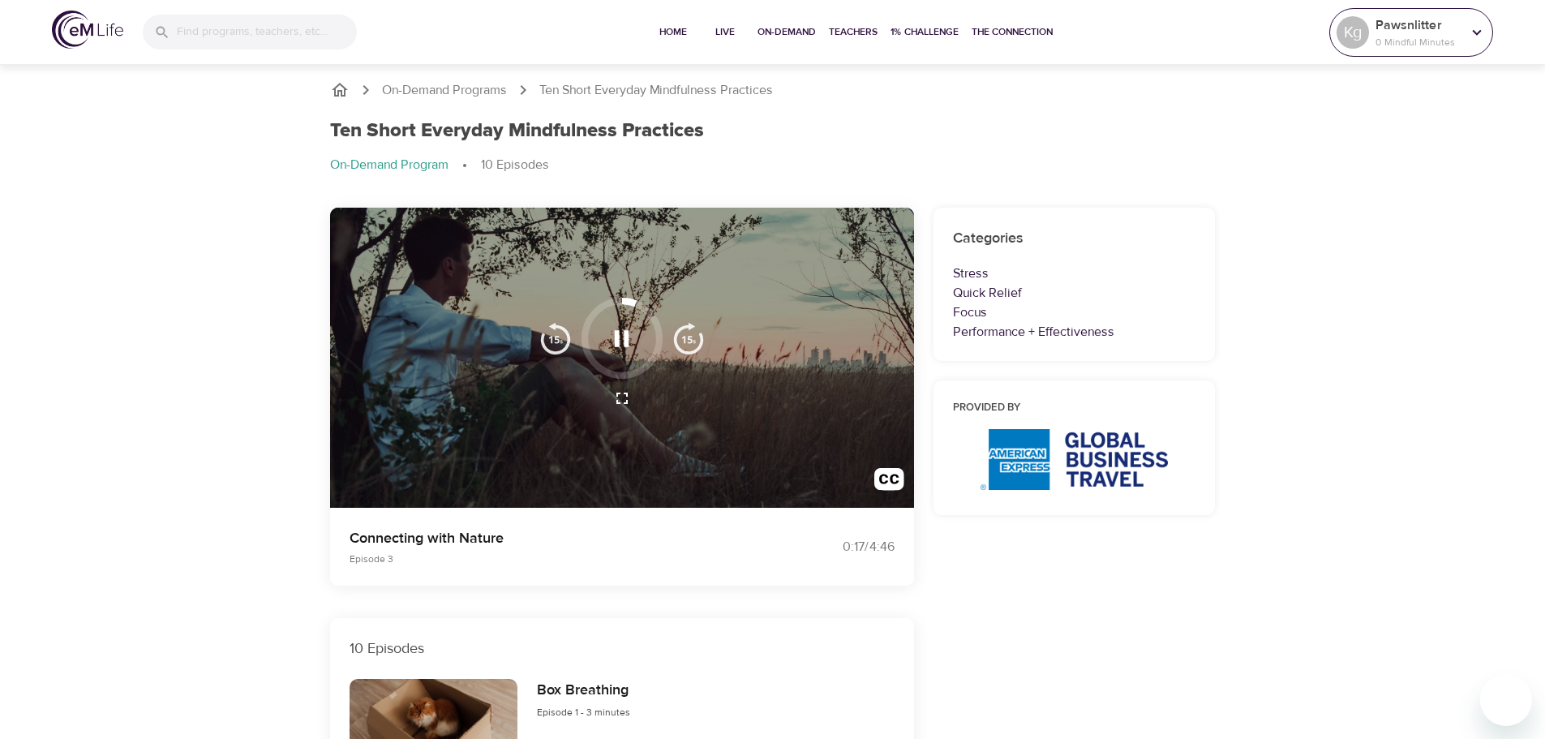
click at [1478, 28] on icon at bounding box center [1477, 33] width 18 height 18
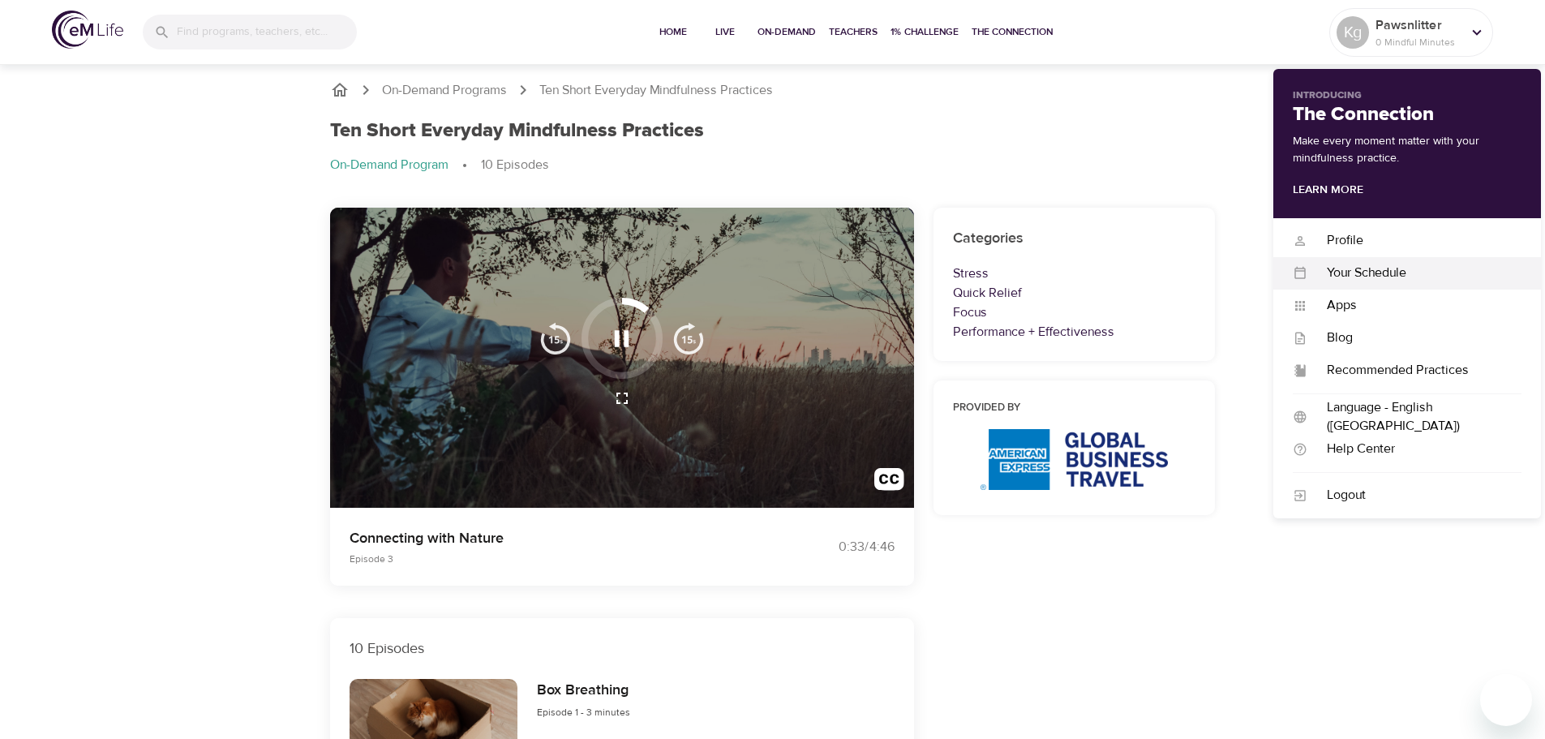
click at [1352, 268] on div "Your Schedule" at bounding box center [1414, 273] width 214 height 19
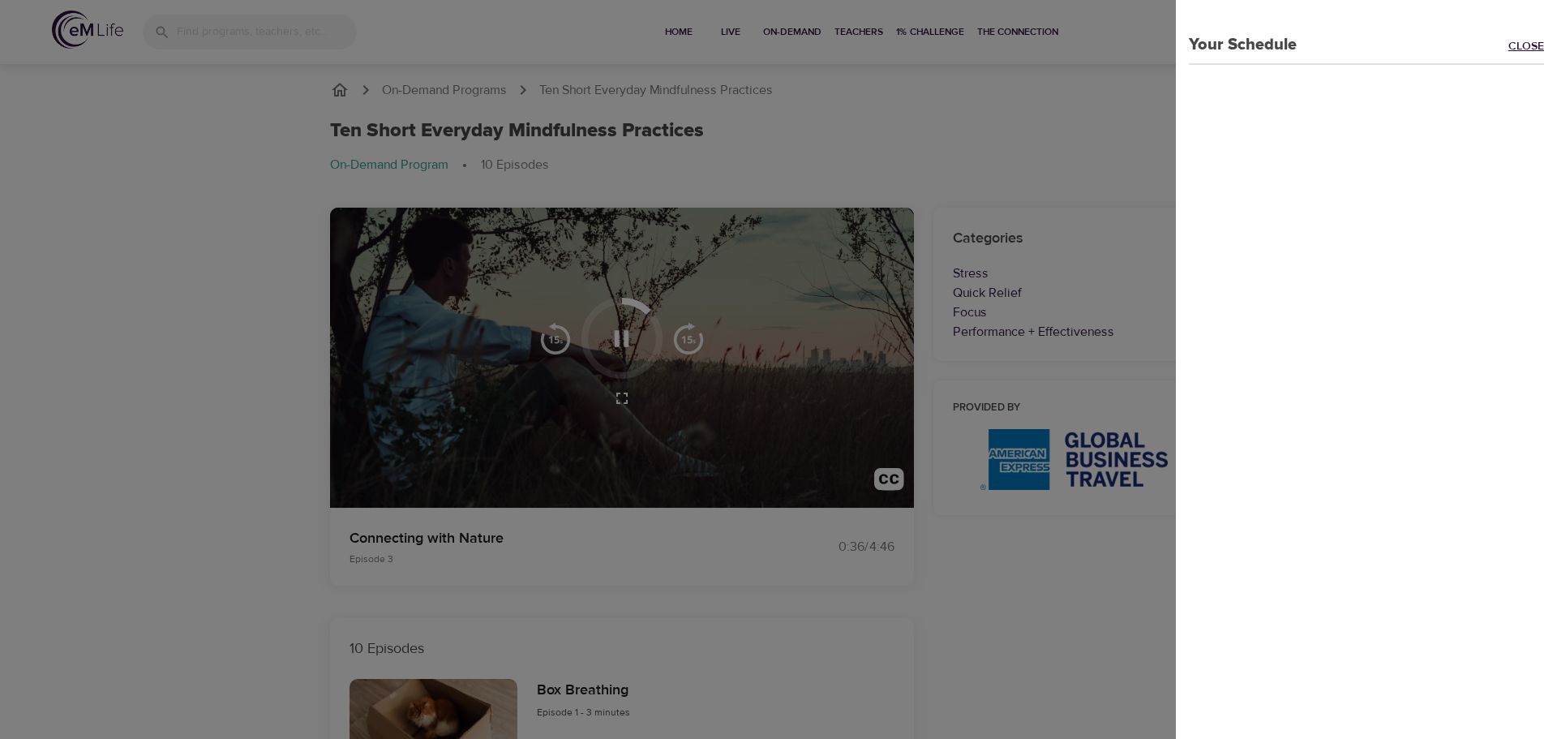
click at [1516, 44] on link "Close" at bounding box center [1532, 47] width 49 height 19
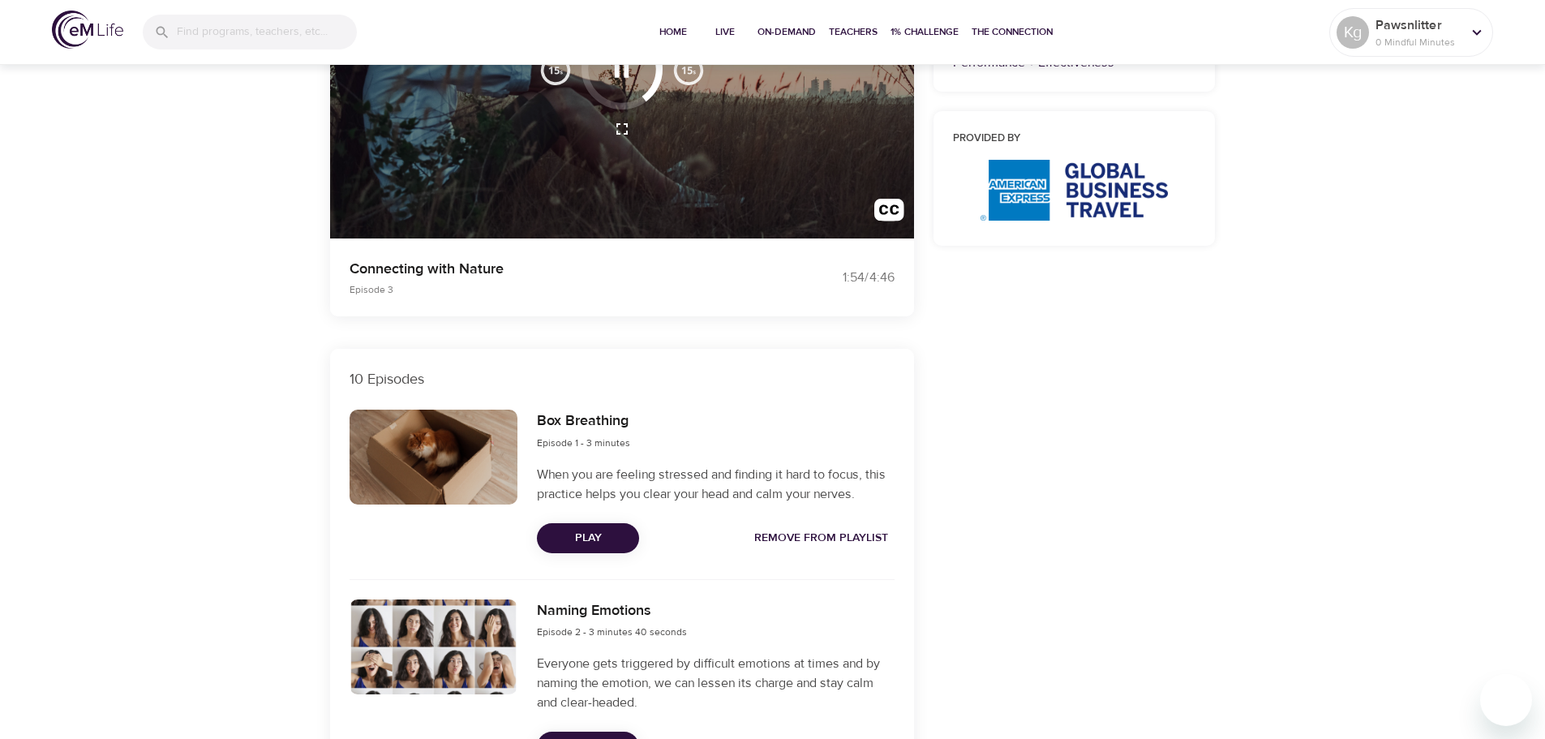
scroll to position [81, 0]
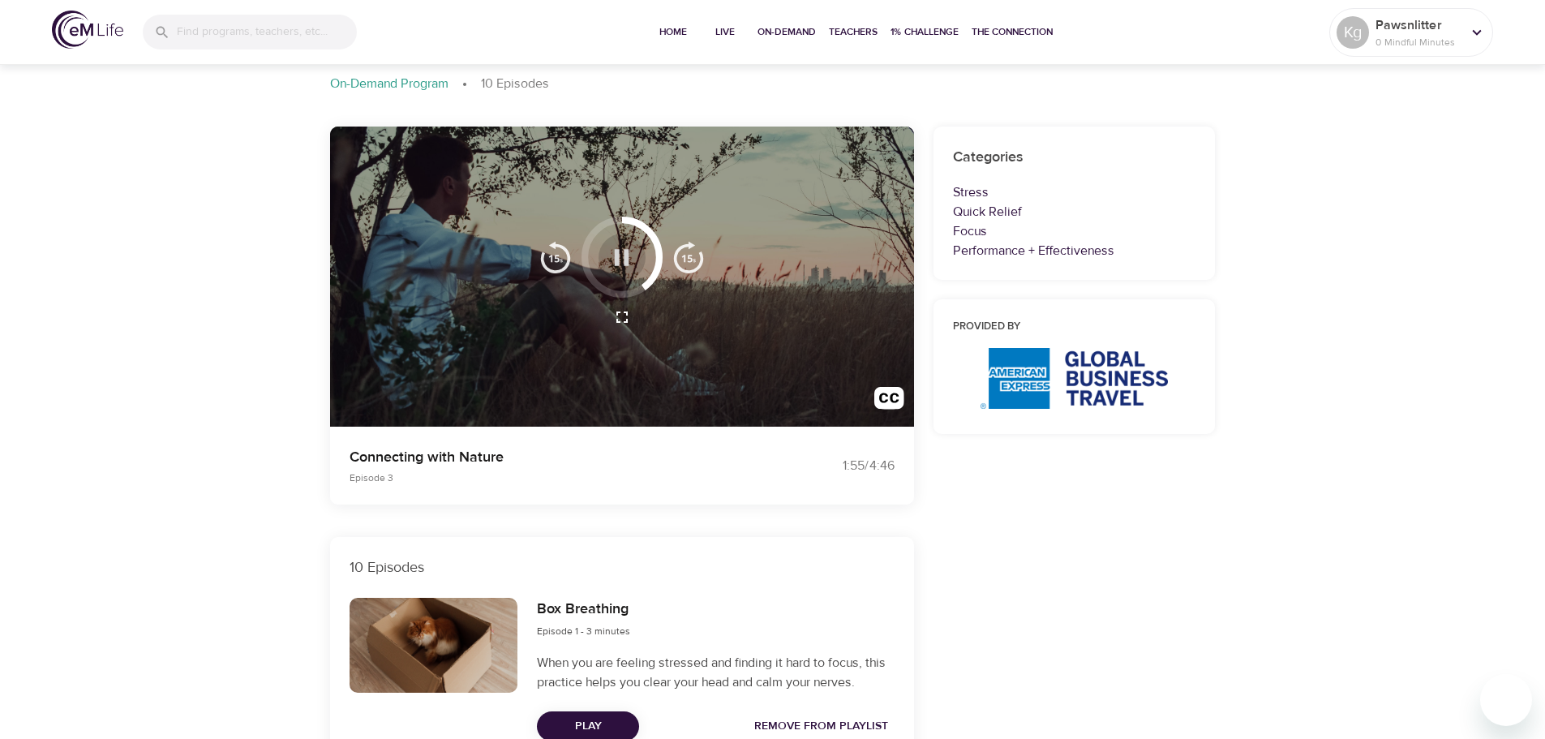
click at [627, 254] on icon "button" at bounding box center [622, 257] width 15 height 16
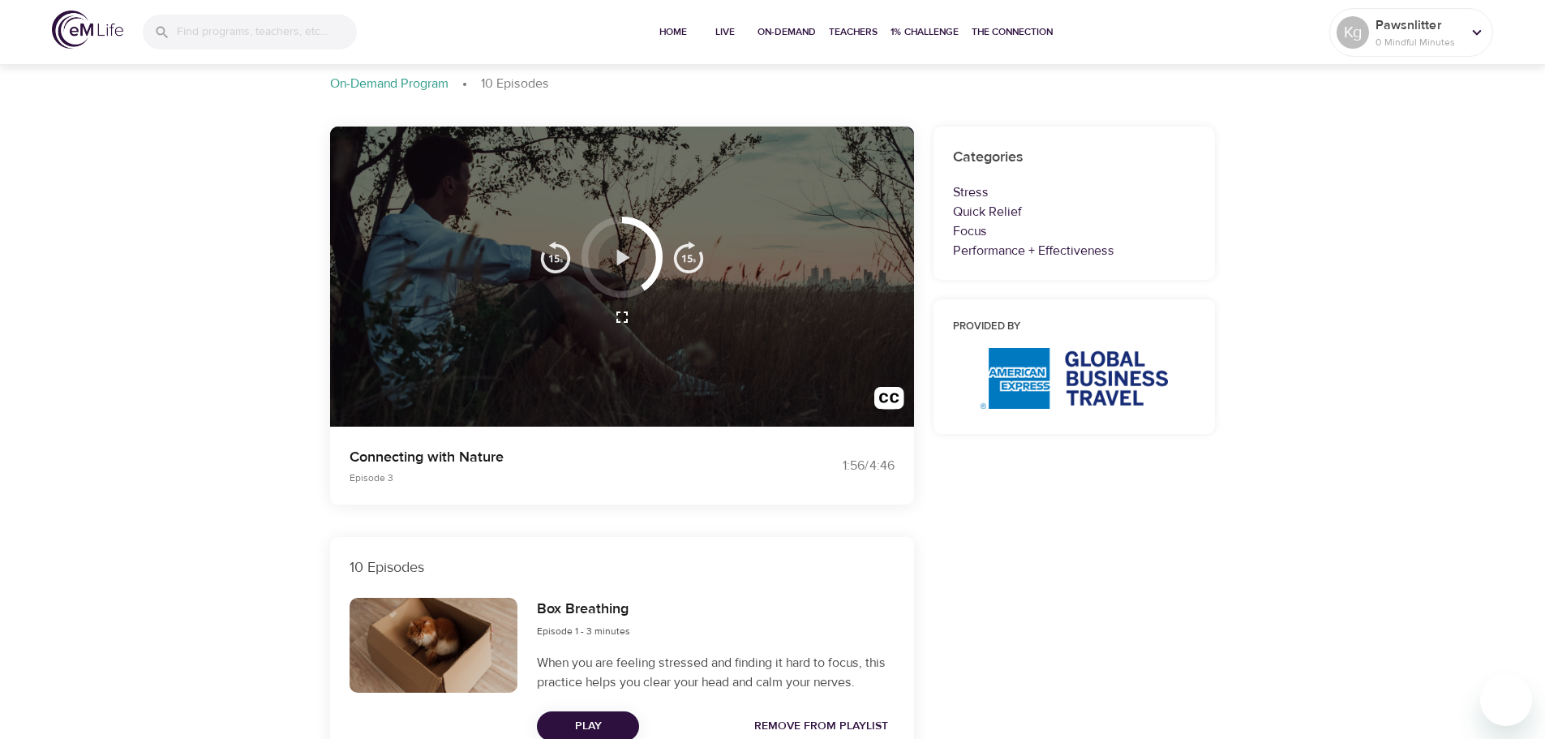
click at [624, 254] on icon "button" at bounding box center [623, 257] width 13 height 16
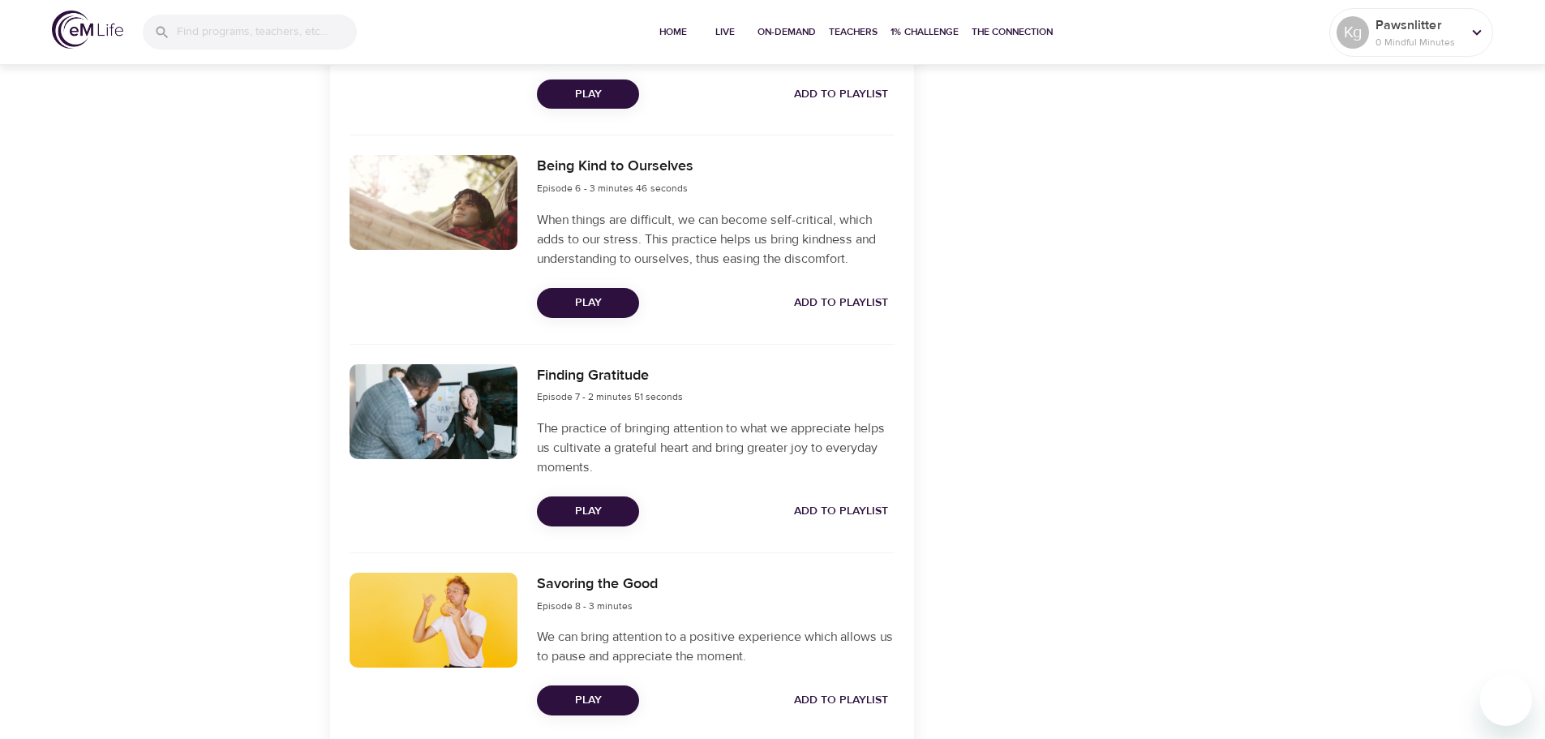
scroll to position [1535, 0]
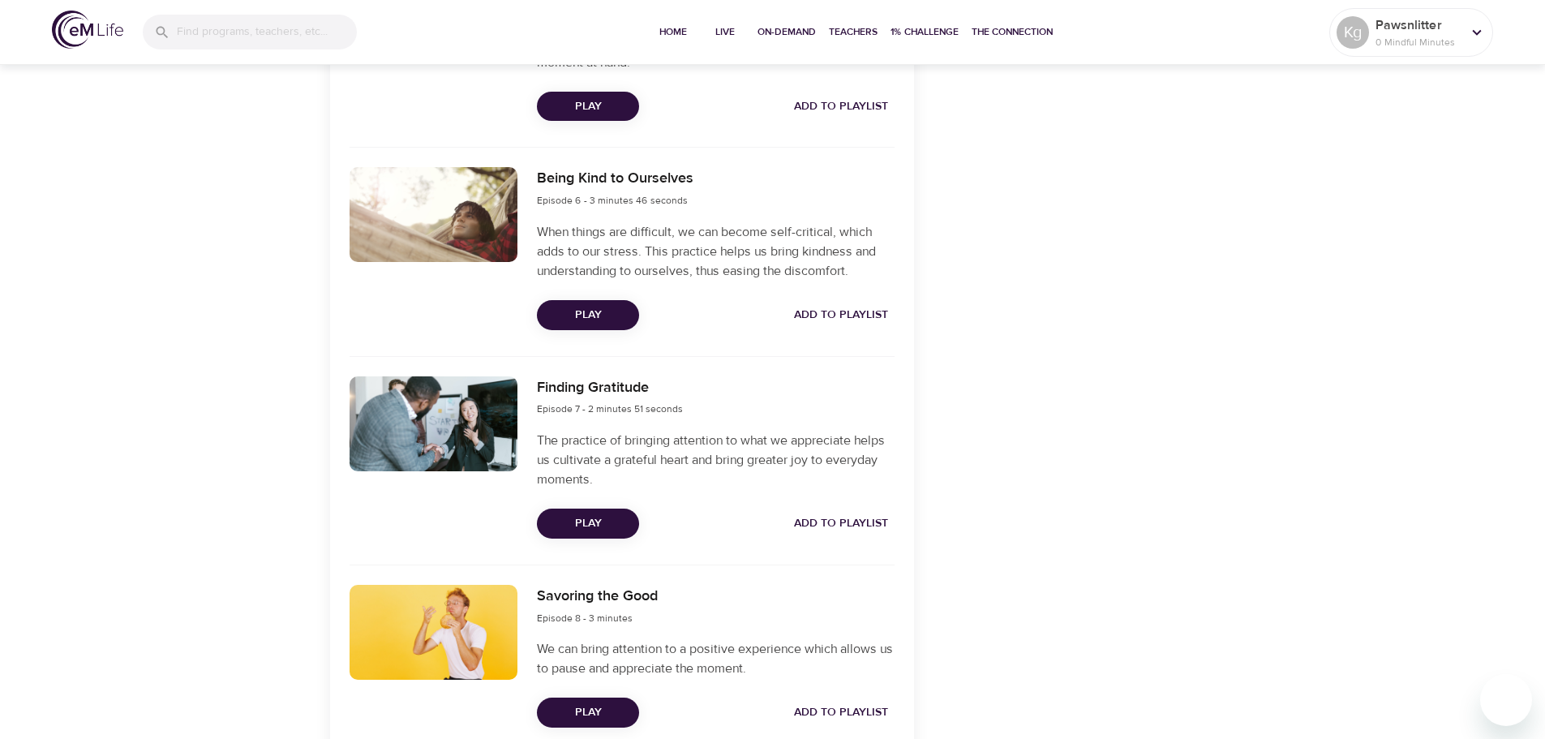
click at [600, 315] on span "Play" at bounding box center [588, 315] width 76 height 20
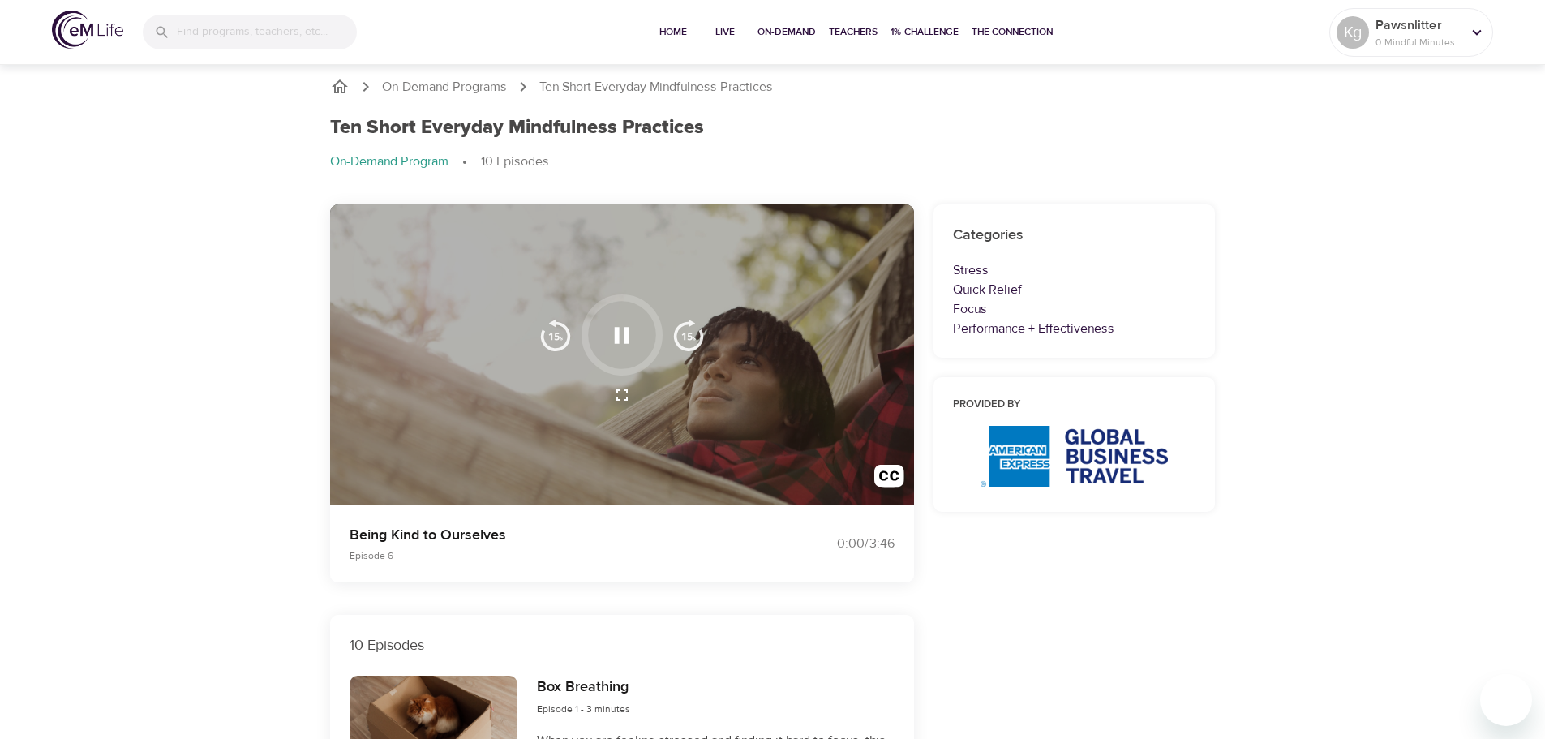
scroll to position [0, 0]
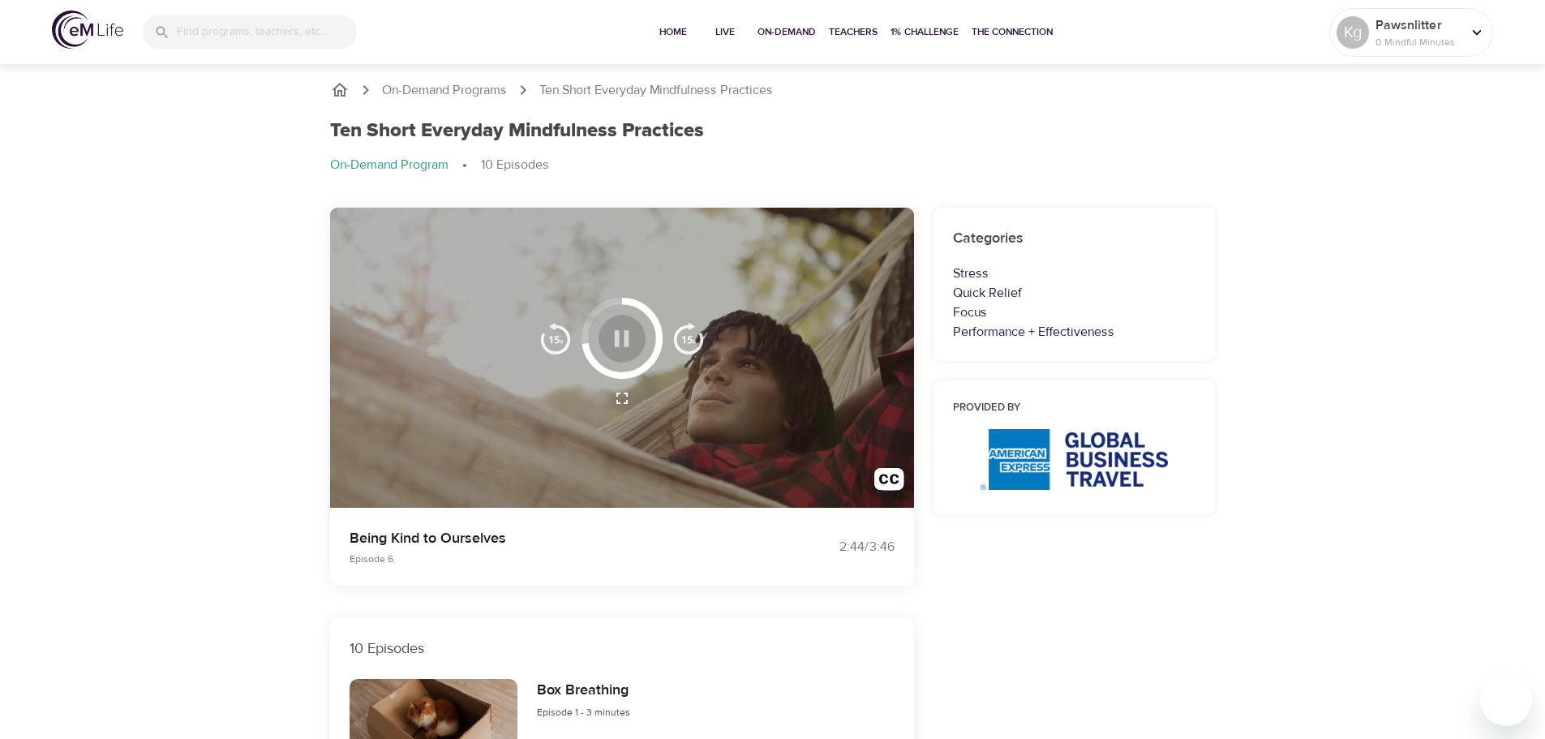
click at [631, 340] on icon "button" at bounding box center [621, 338] width 28 height 28
